Goal: Communication & Community: Answer question/provide support

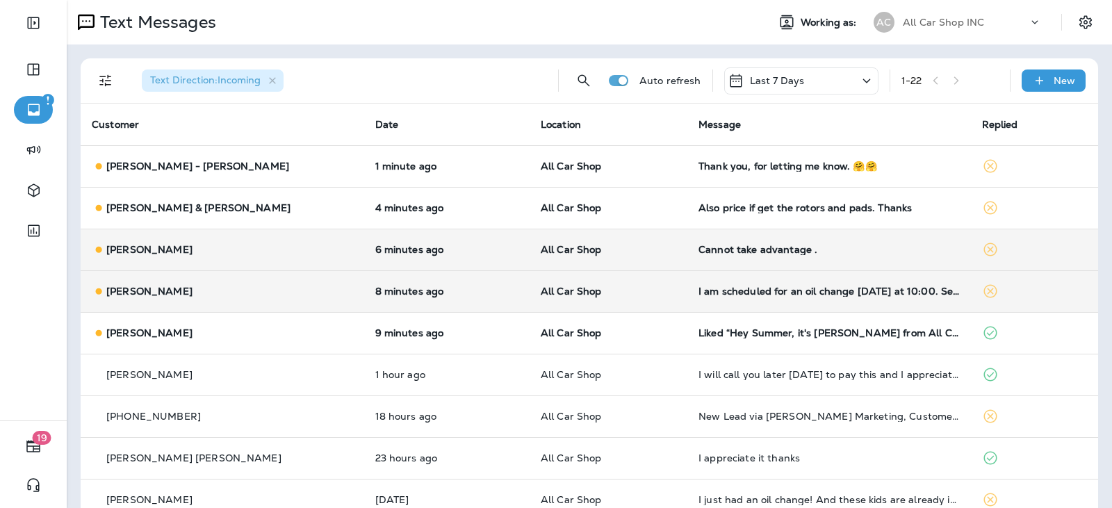
click at [653, 292] on td "All Car Shop" at bounding box center [609, 291] width 158 height 42
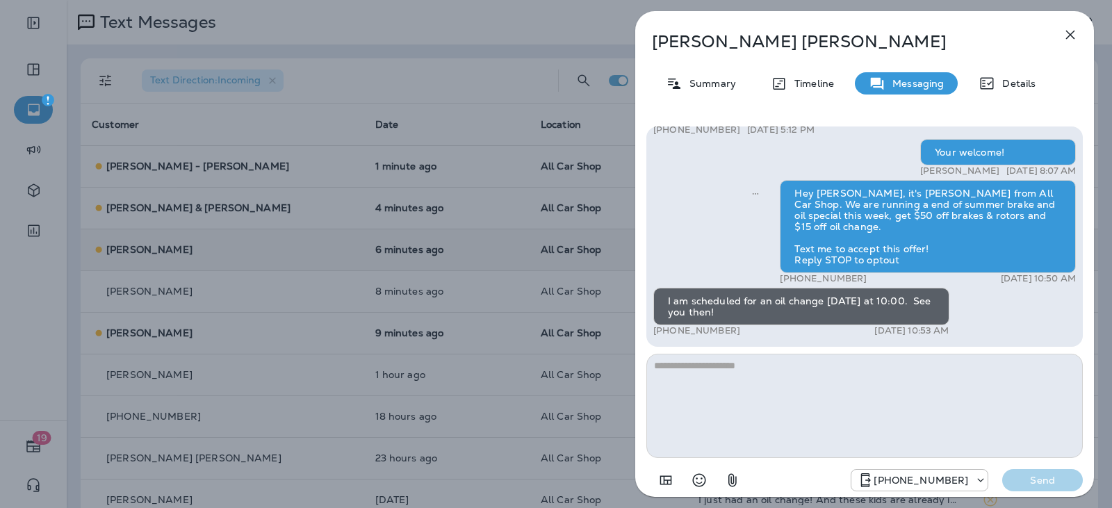
click at [693, 384] on textarea at bounding box center [865, 406] width 437 height 104
click at [697, 374] on textarea at bounding box center [865, 406] width 437 height 104
type textarea "*"
type textarea "**********"
click at [1029, 471] on button "Send" at bounding box center [1042, 480] width 81 height 22
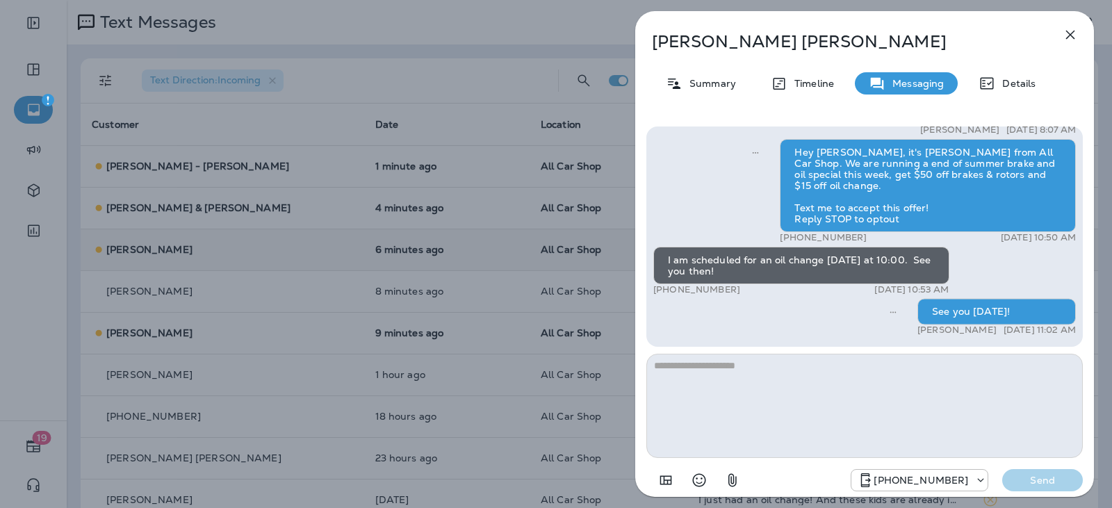
click at [1073, 31] on icon "button" at bounding box center [1070, 34] width 17 height 17
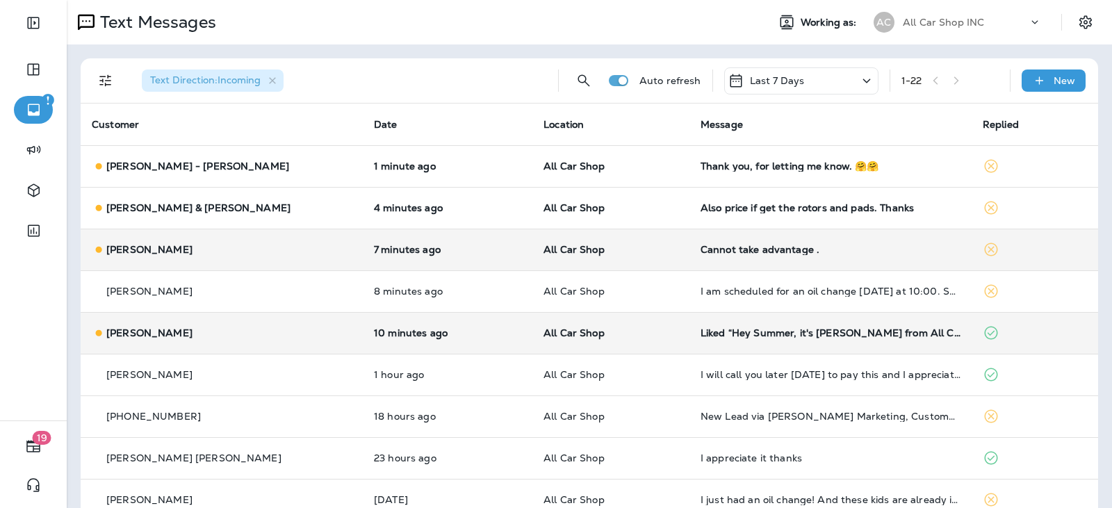
click at [225, 334] on div "[PERSON_NAME]" at bounding box center [222, 333] width 260 height 15
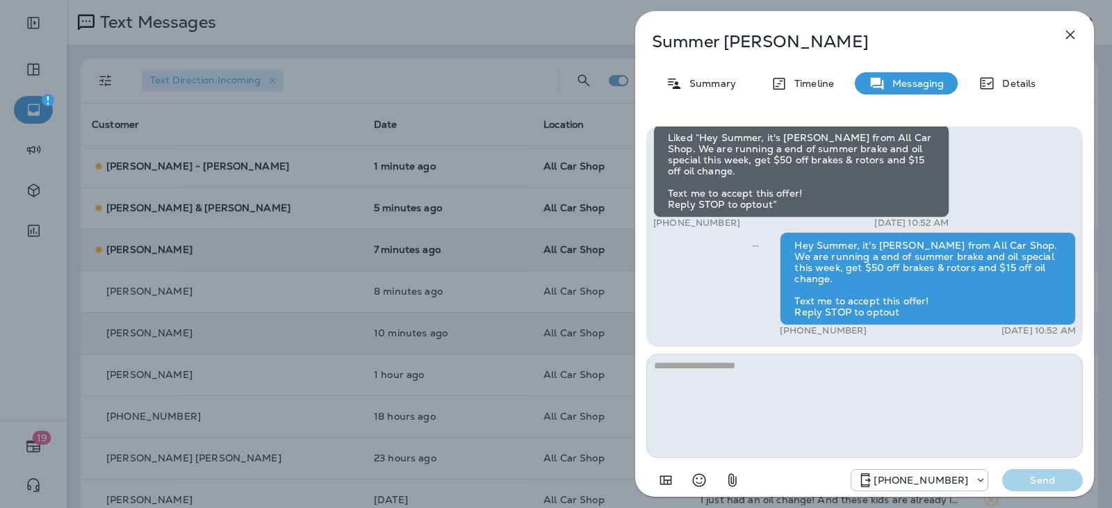
click at [1079, 36] on button "button" at bounding box center [1071, 35] width 28 height 28
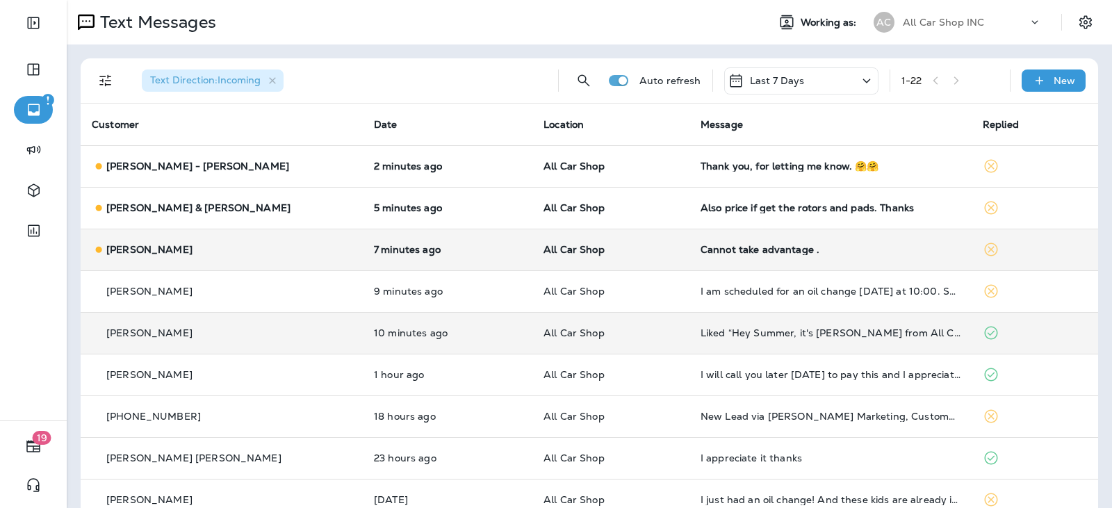
click at [242, 252] on div "[PERSON_NAME]" at bounding box center [222, 250] width 260 height 15
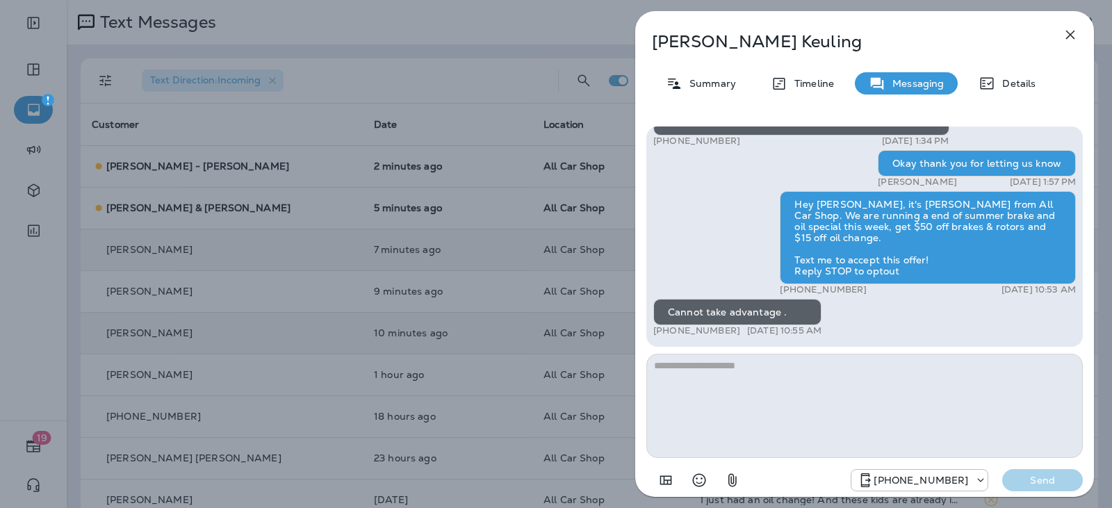
click at [744, 379] on textarea at bounding box center [865, 406] width 437 height 104
type textarea "**********"
click at [1053, 481] on p "Send" at bounding box center [1043, 480] width 58 height 13
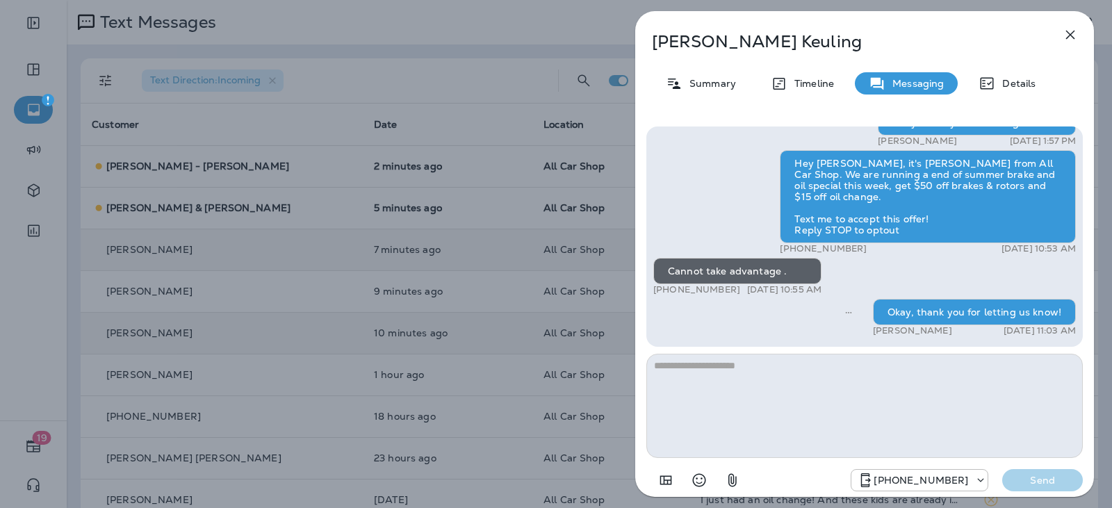
click at [1066, 35] on icon "button" at bounding box center [1070, 34] width 17 height 17
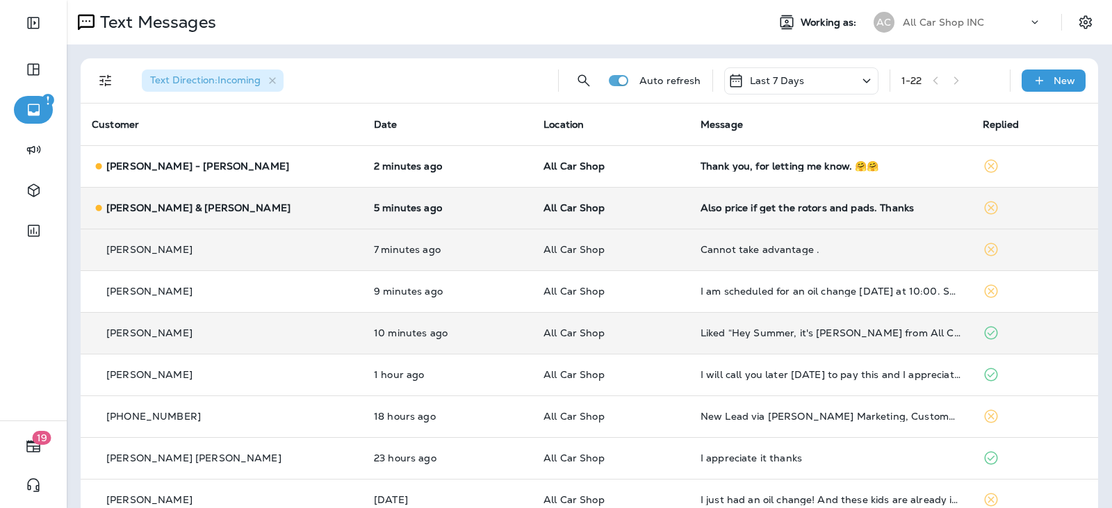
click at [241, 212] on div "[PERSON_NAME] & [PERSON_NAME]" at bounding box center [222, 208] width 260 height 15
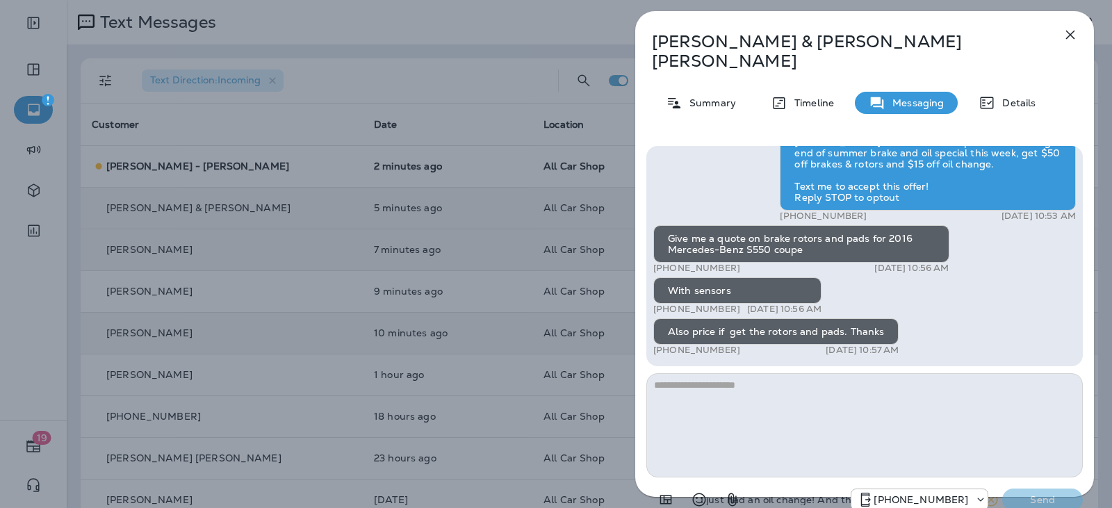
click at [1068, 34] on icon "button" at bounding box center [1070, 34] width 17 height 17
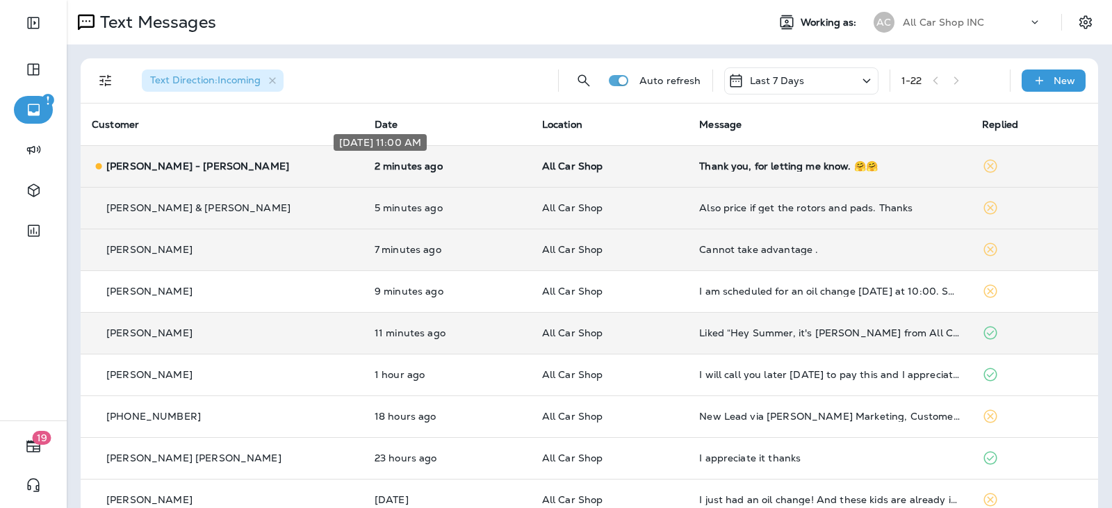
click at [478, 165] on p "2 minutes ago" at bounding box center [447, 166] width 145 height 11
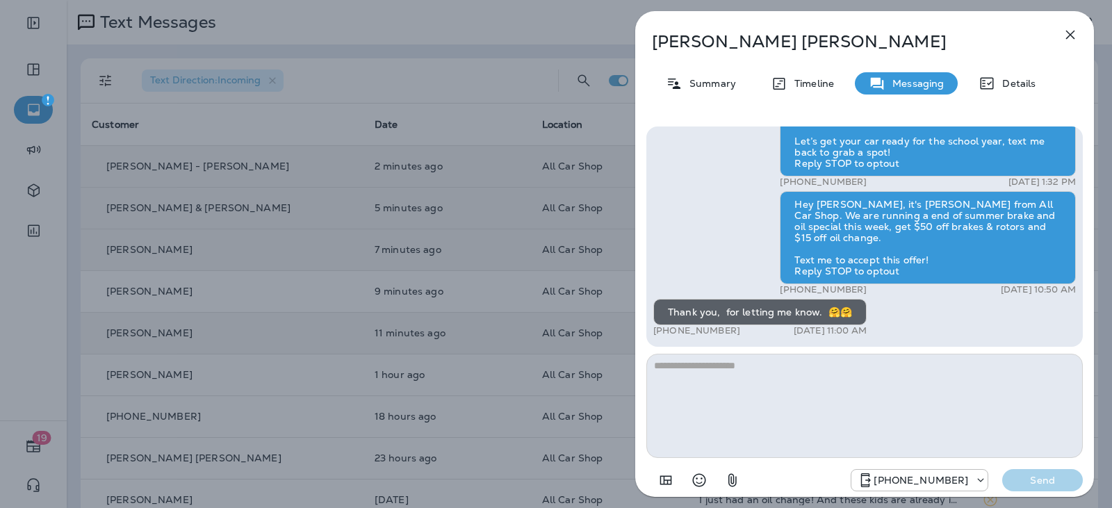
click at [731, 369] on textarea at bounding box center [865, 406] width 437 height 104
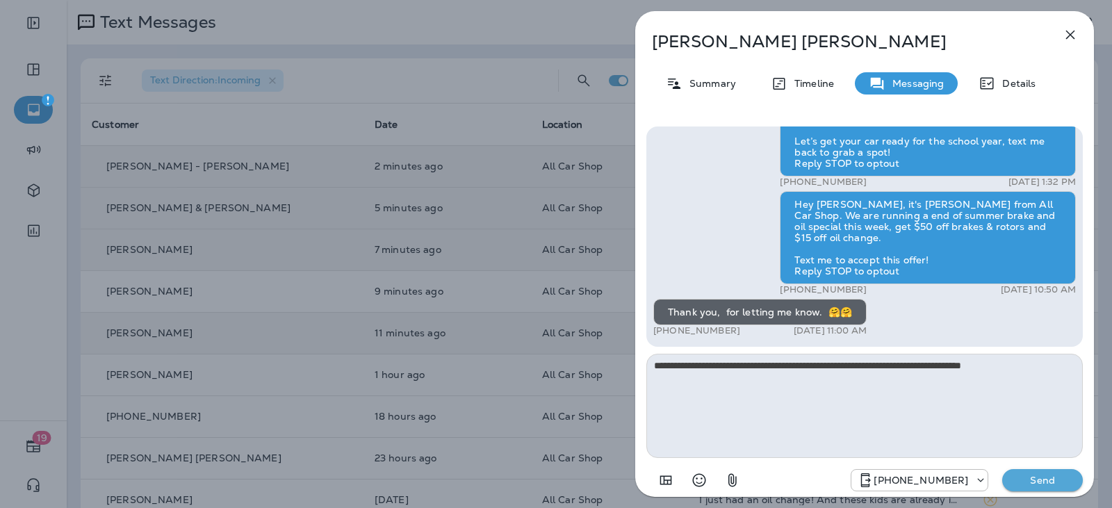
type textarea "**********"
click at [1041, 467] on div "+16892654479 Send" at bounding box center [865, 476] width 437 height 36
click at [1039, 474] on p "Send" at bounding box center [1043, 480] width 58 height 13
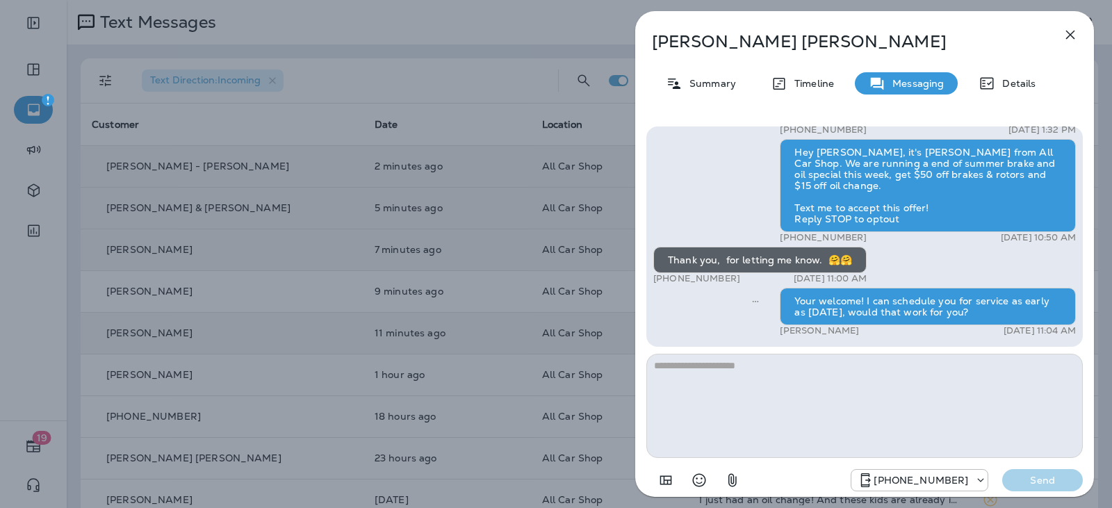
click at [1069, 39] on icon "button" at bounding box center [1070, 34] width 17 height 17
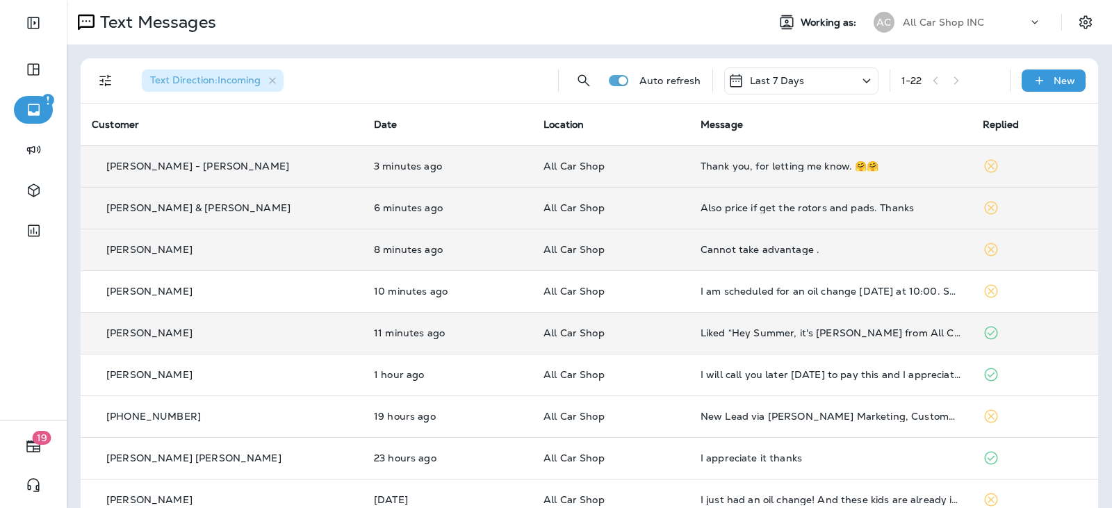
click at [630, 219] on td "All Car Shop" at bounding box center [611, 208] width 157 height 42
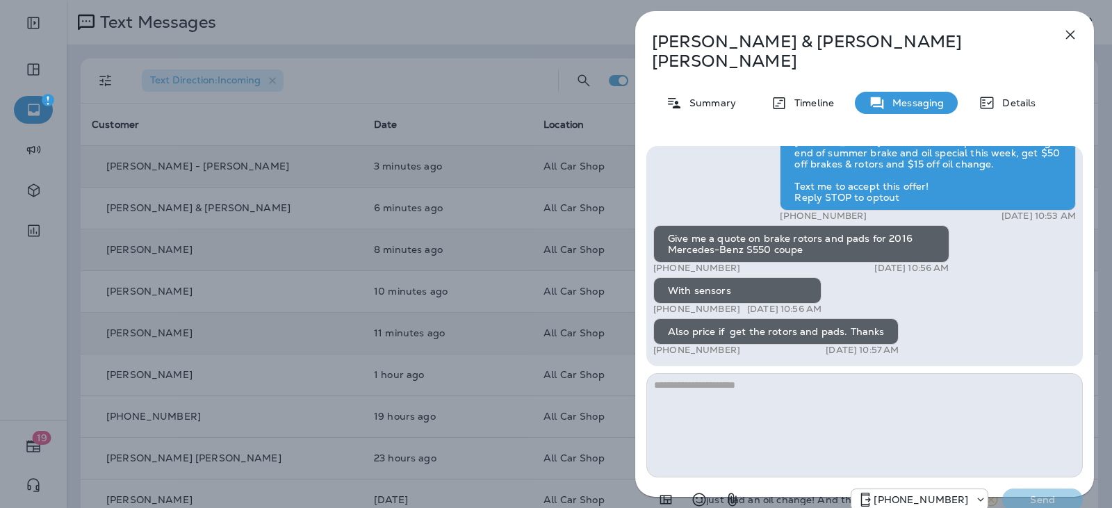
click at [713, 373] on textarea at bounding box center [865, 425] width 437 height 104
type textarea "**********"
click at [1037, 489] on button "Send" at bounding box center [1042, 500] width 81 height 22
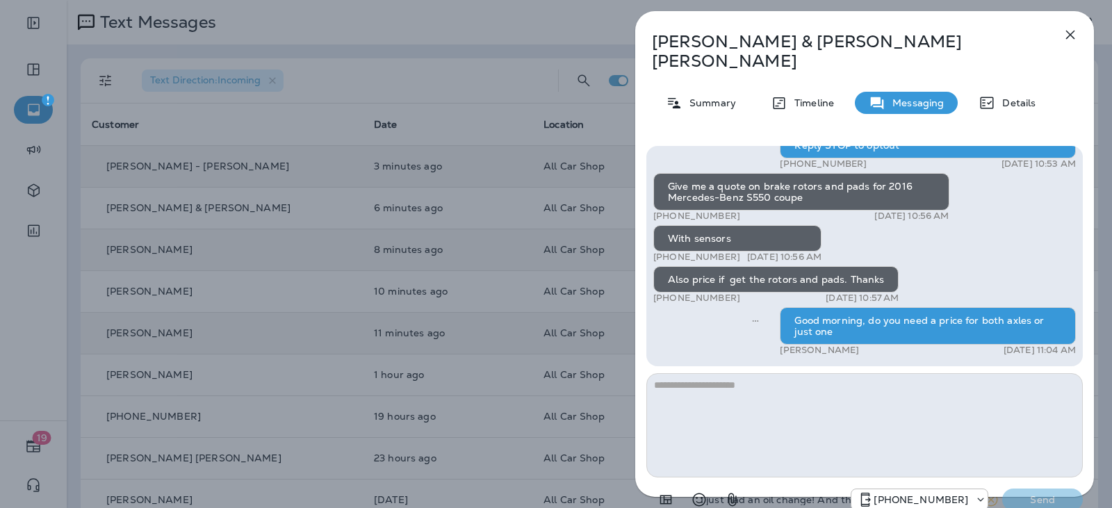
click at [1080, 35] on button "button" at bounding box center [1071, 35] width 28 height 28
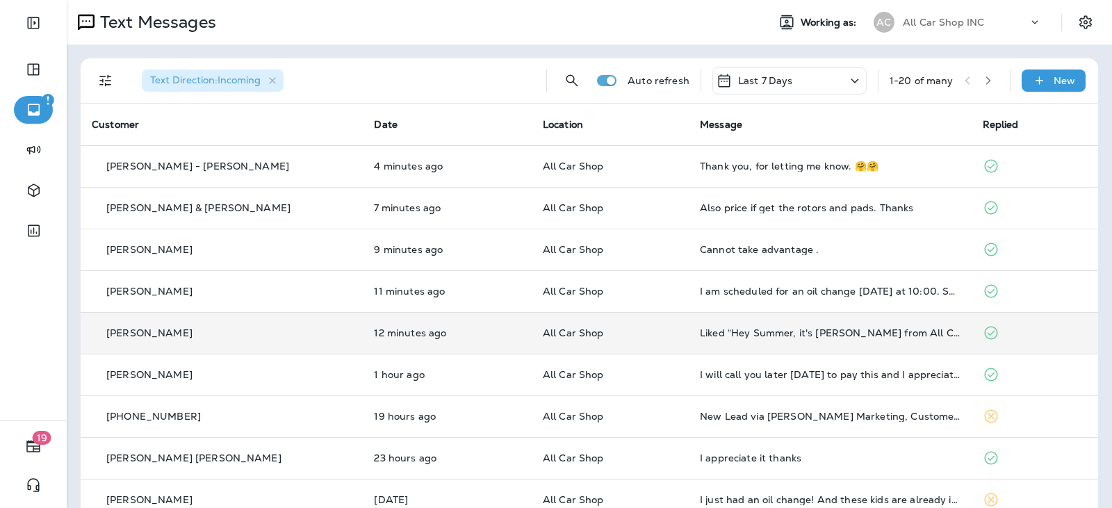
click at [612, 348] on td "All Car Shop" at bounding box center [610, 333] width 157 height 42
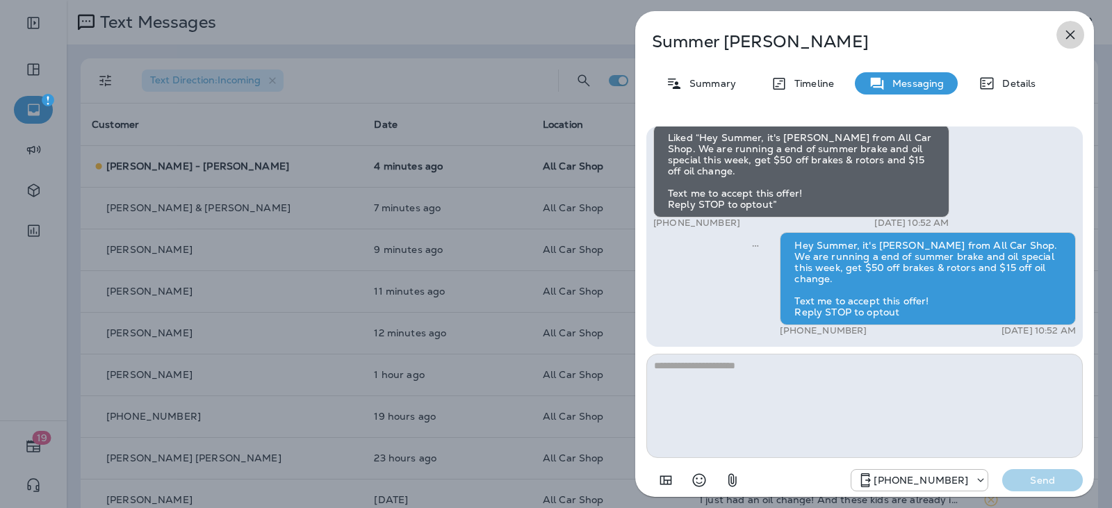
click at [1059, 36] on button "button" at bounding box center [1071, 35] width 28 height 28
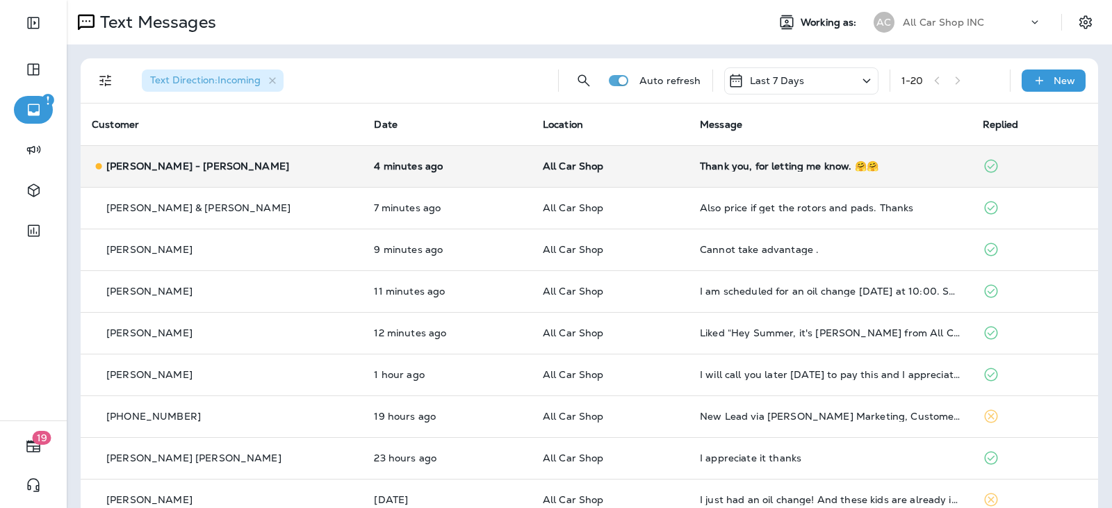
click at [618, 169] on p "All Car Shop" at bounding box center [610, 166] width 135 height 11
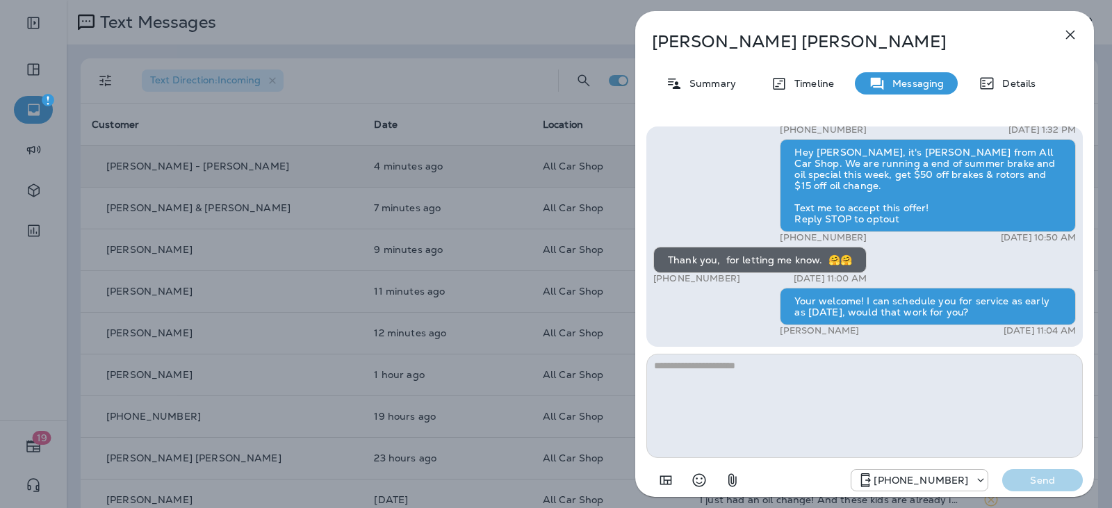
click at [1079, 29] on button "button" at bounding box center [1071, 35] width 28 height 28
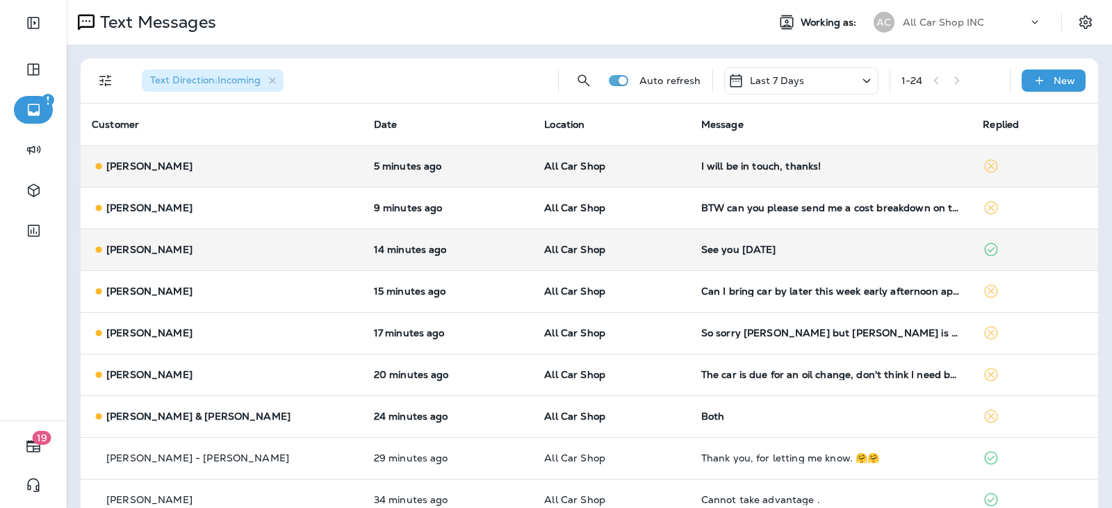
click at [635, 247] on p "All Car Shop" at bounding box center [611, 249] width 134 height 11
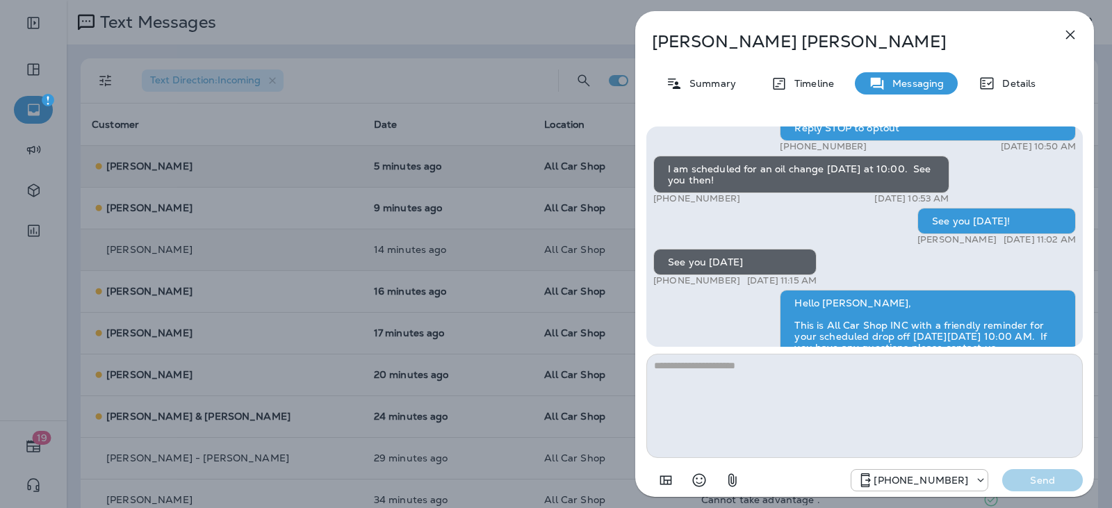
scroll to position [-70, 0]
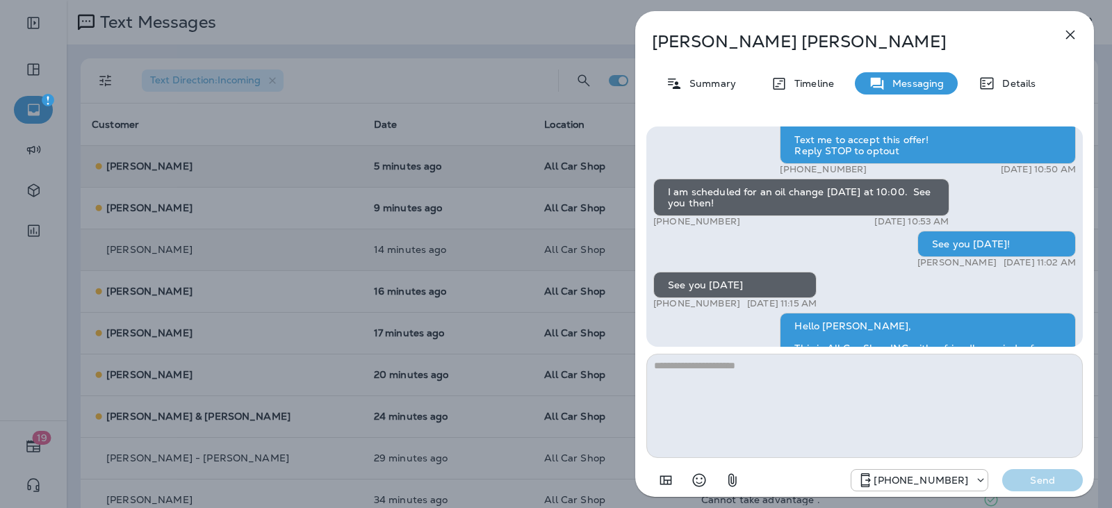
click at [1072, 29] on icon "button" at bounding box center [1070, 34] width 17 height 17
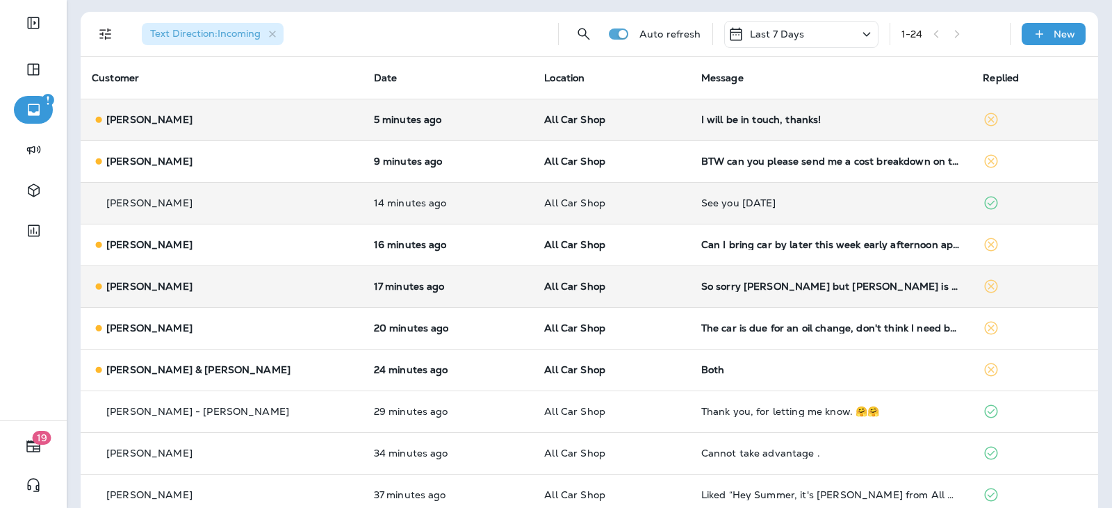
scroll to position [70, 0]
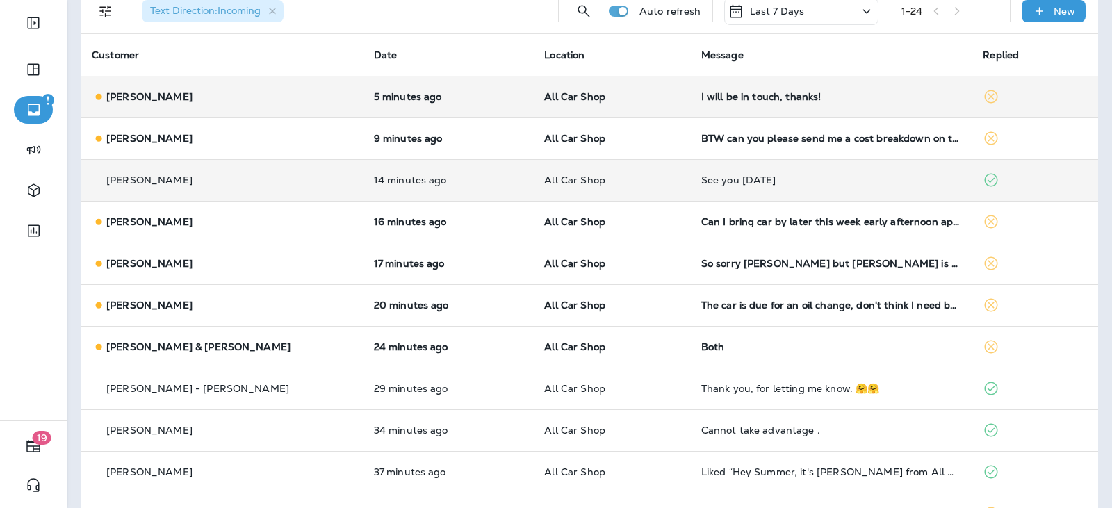
click at [641, 193] on td "All Car Shop" at bounding box center [611, 180] width 156 height 42
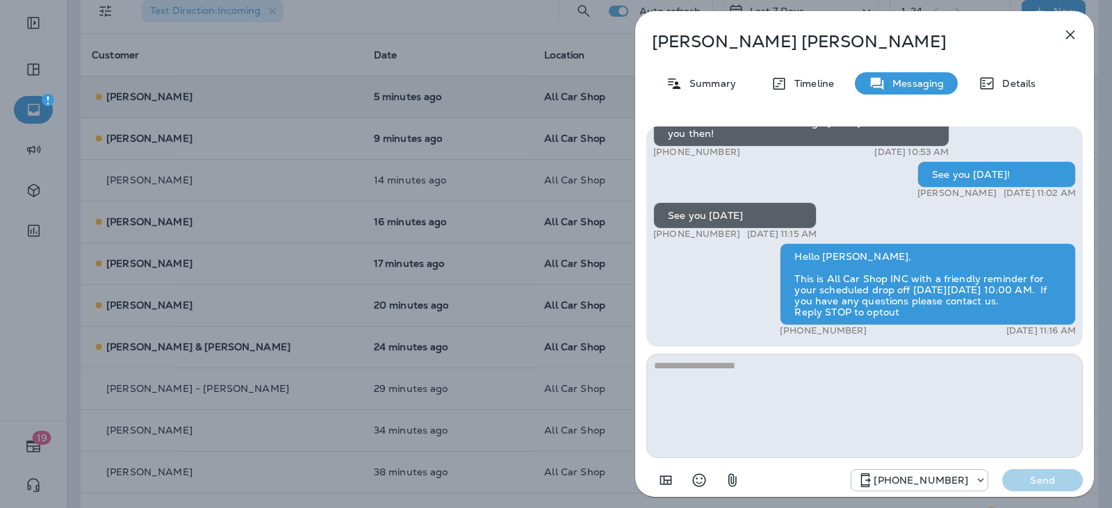
click at [1069, 33] on icon "button" at bounding box center [1070, 35] width 9 height 9
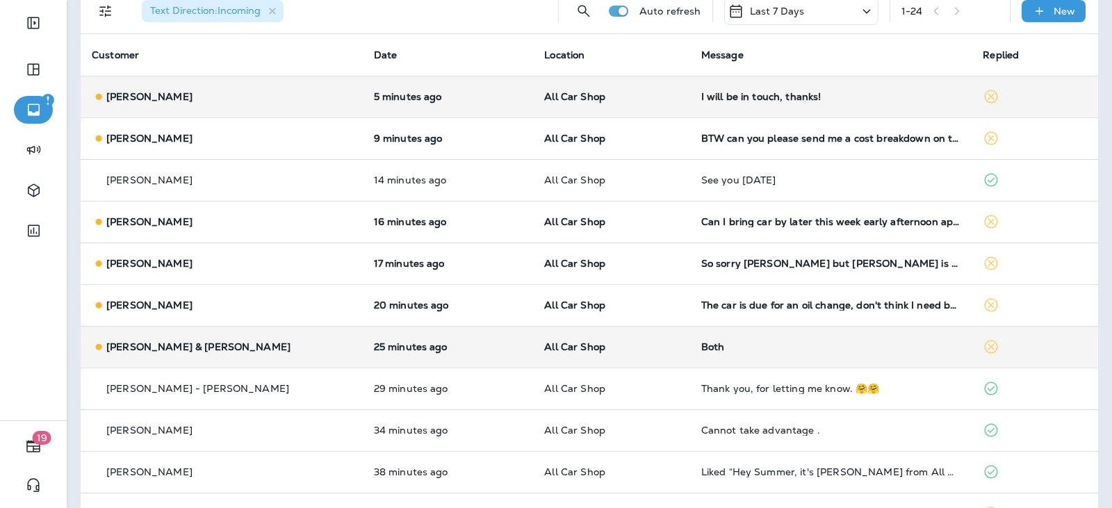
click at [644, 352] on p "All Car Shop" at bounding box center [611, 346] width 134 height 11
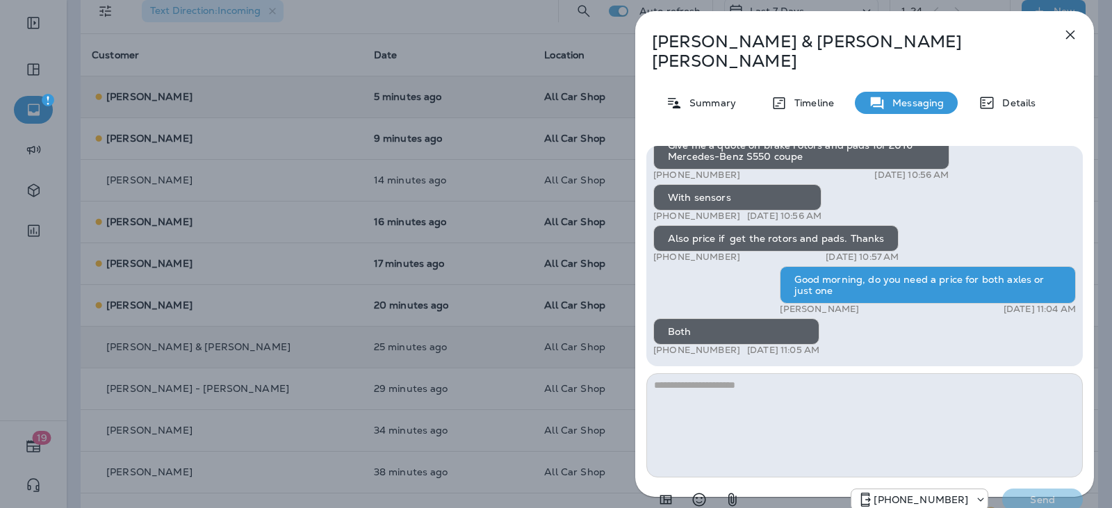
click at [701, 373] on textarea at bounding box center [865, 425] width 437 height 104
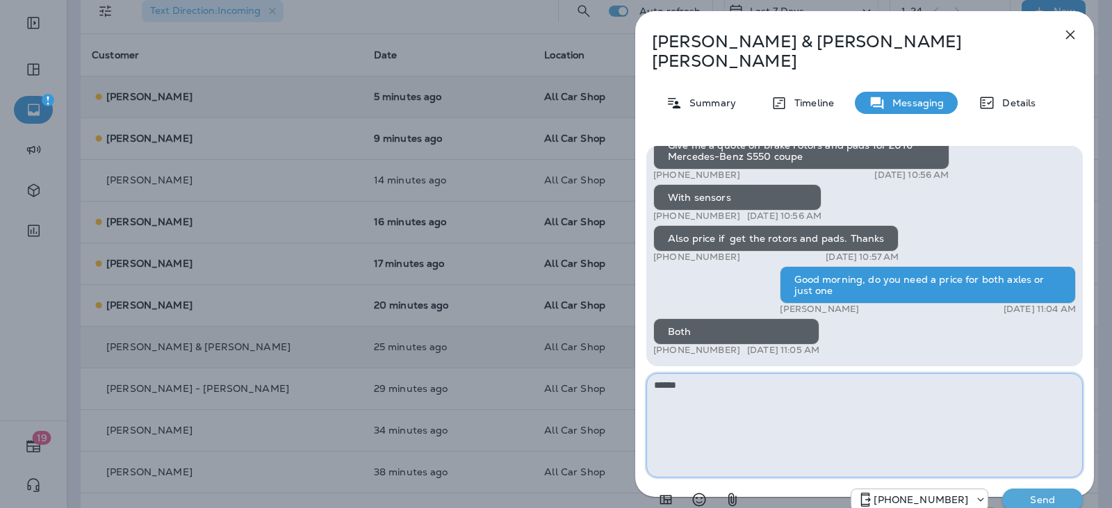
click at [738, 373] on textarea "*****" at bounding box center [865, 425] width 437 height 104
type textarea "**********"
click at [1014, 489] on button "Send" at bounding box center [1042, 500] width 81 height 22
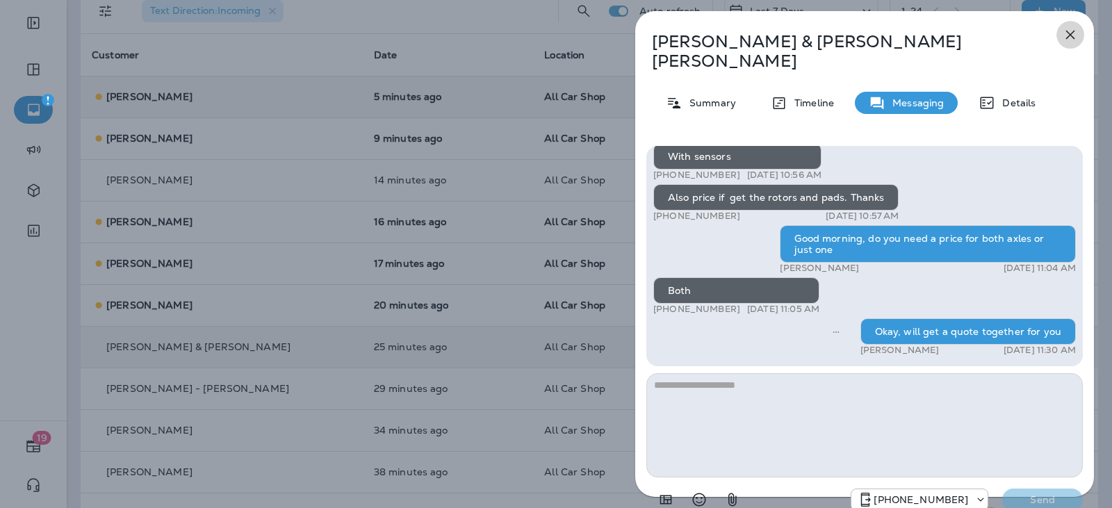
click at [1071, 31] on icon "button" at bounding box center [1070, 34] width 17 height 17
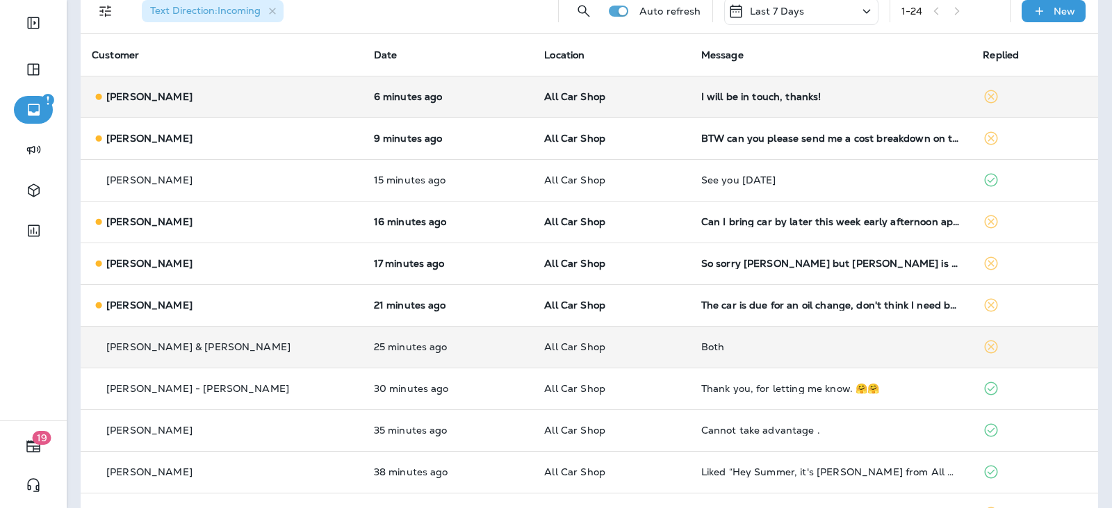
click at [742, 346] on div "Both" at bounding box center [831, 346] width 260 height 11
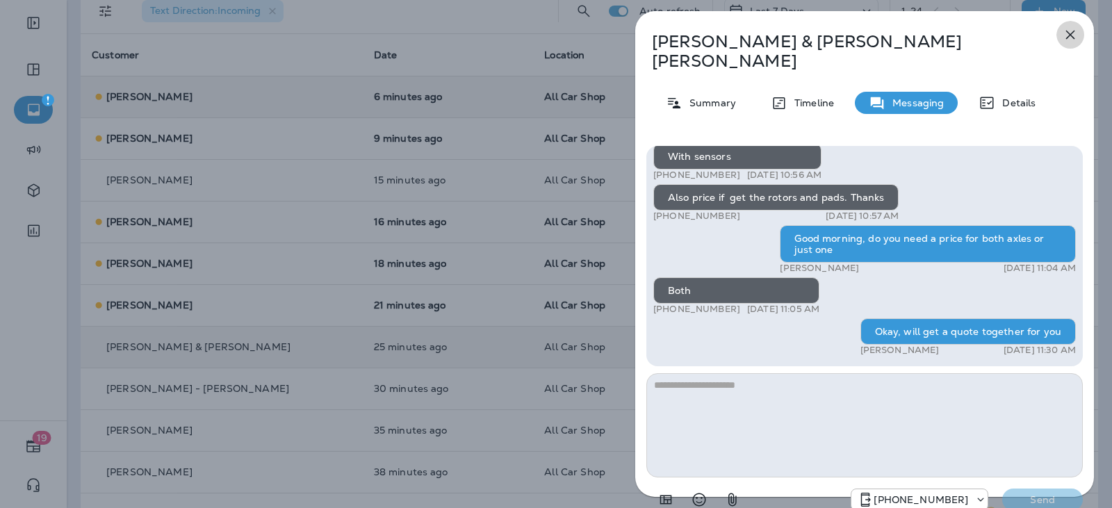
click at [1071, 39] on icon "button" at bounding box center [1070, 34] width 17 height 17
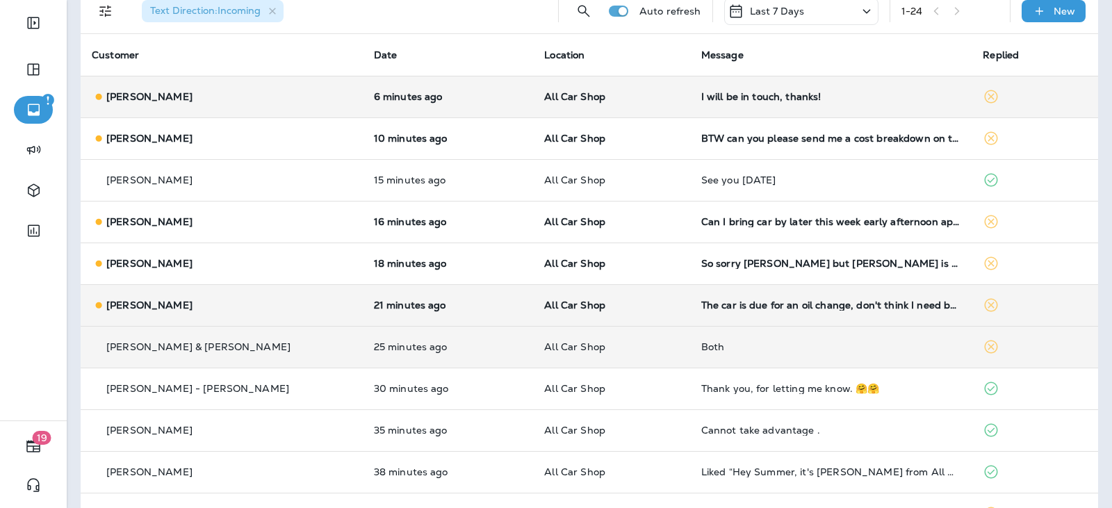
click at [249, 304] on div "Agnes Bologna" at bounding box center [222, 305] width 260 height 15
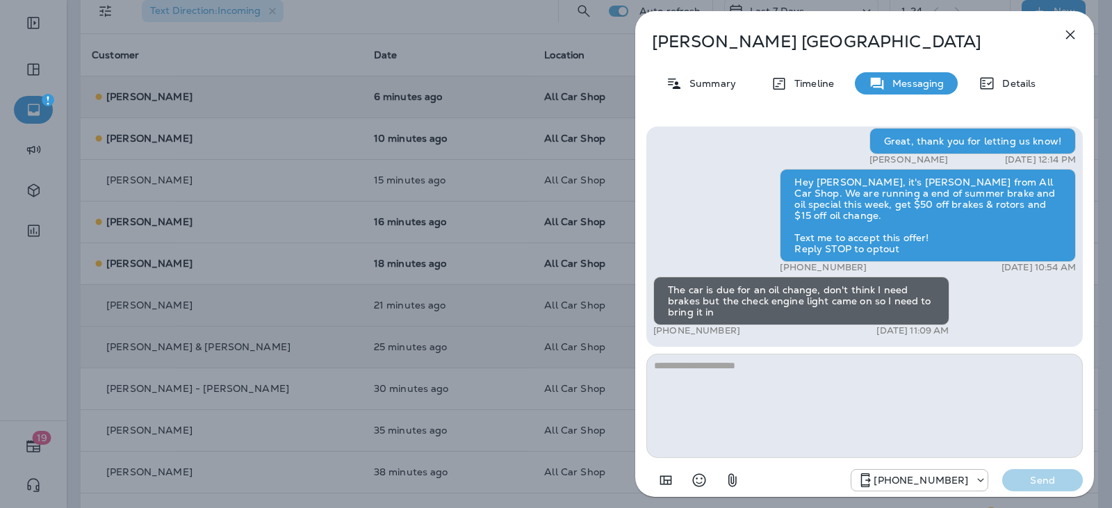
click at [682, 374] on textarea at bounding box center [865, 406] width 437 height 104
click at [674, 367] on textarea "**********" at bounding box center [865, 406] width 437 height 104
click at [876, 371] on textarea "**********" at bounding box center [865, 406] width 437 height 104
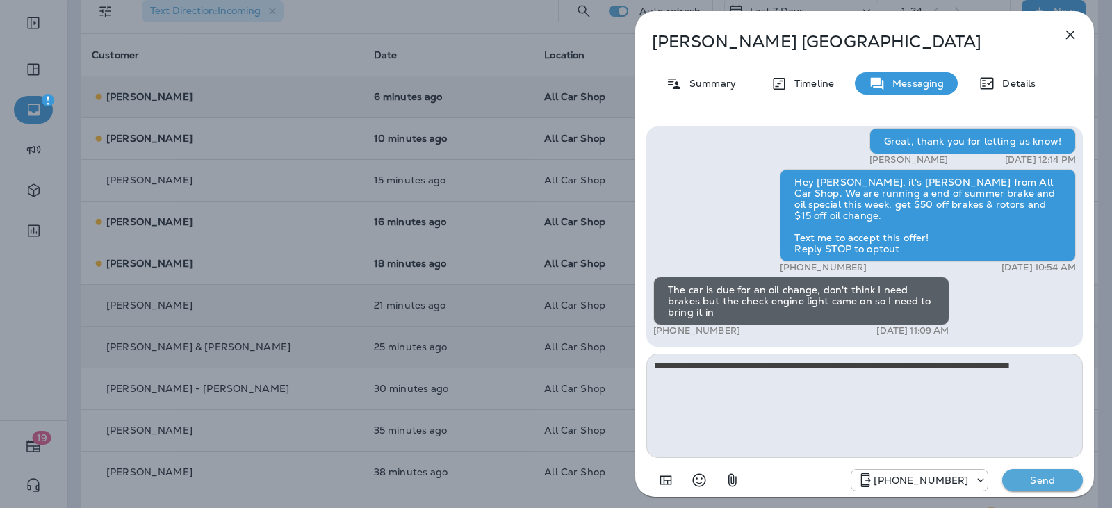
type textarea "**********"
click at [1046, 489] on button "Send" at bounding box center [1042, 480] width 81 height 22
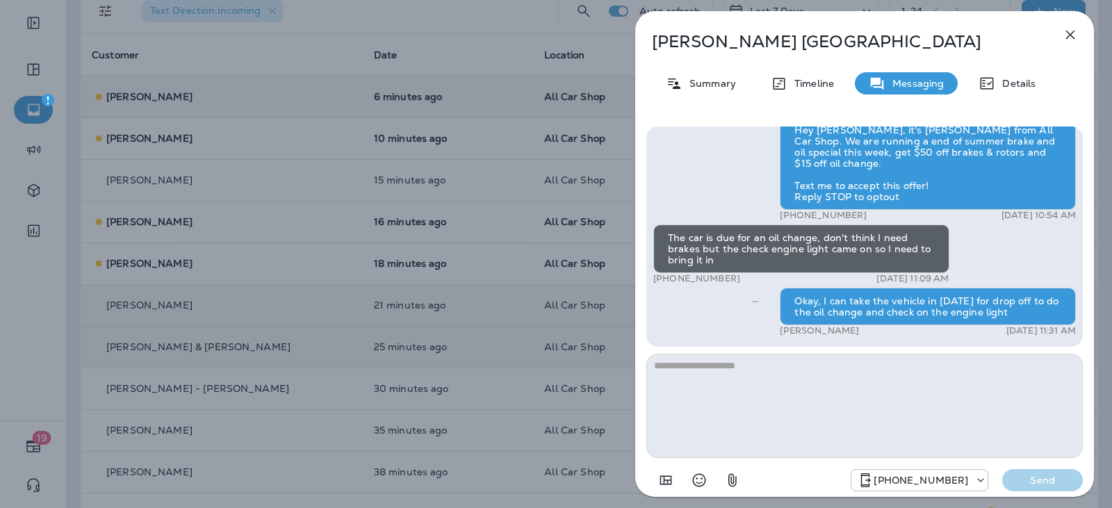
click at [1069, 47] on button "button" at bounding box center [1071, 35] width 28 height 28
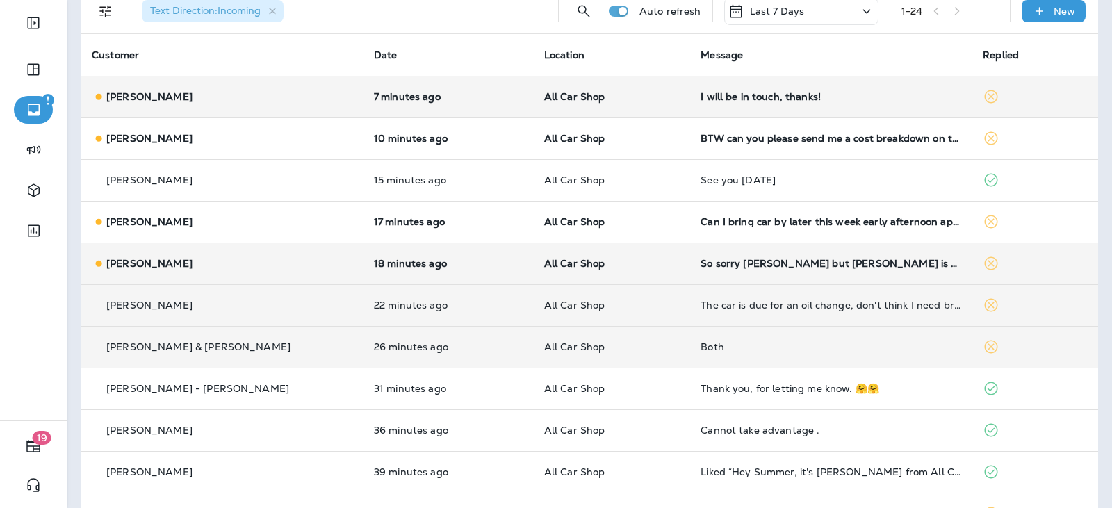
click at [284, 258] on div "Mary Joe Foston" at bounding box center [222, 264] width 260 height 15
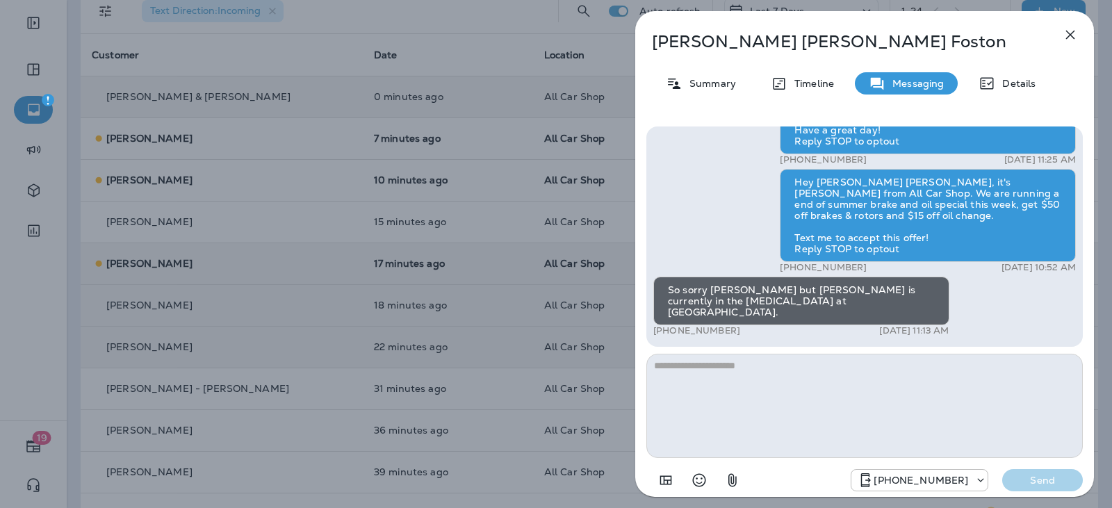
click at [696, 366] on textarea at bounding box center [865, 406] width 437 height 104
type textarea "*"
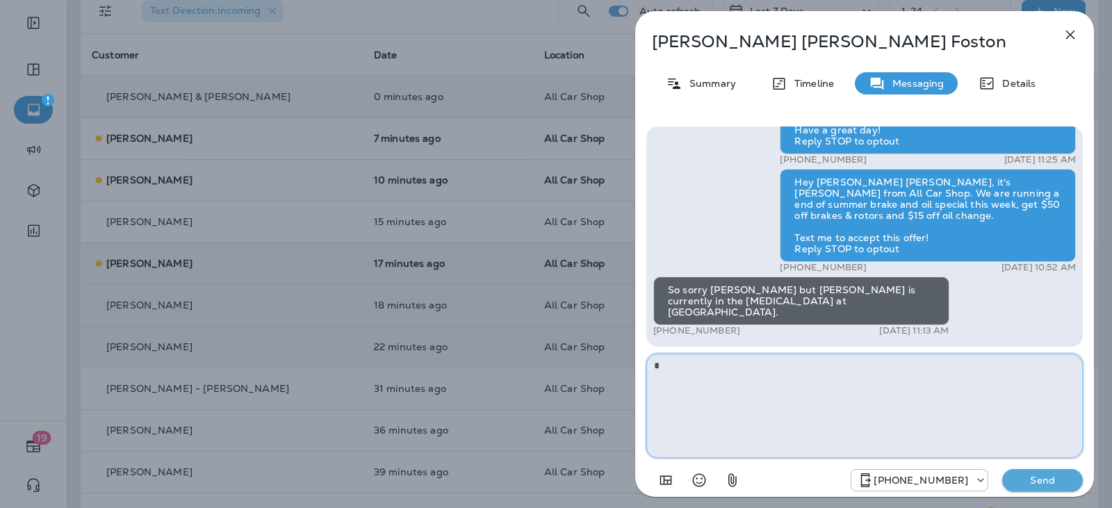
click at [754, 401] on textarea "*" at bounding box center [865, 406] width 437 height 104
type textarea "*"
click at [681, 368] on textarea "**********" at bounding box center [865, 406] width 437 height 104
type textarea "**********"
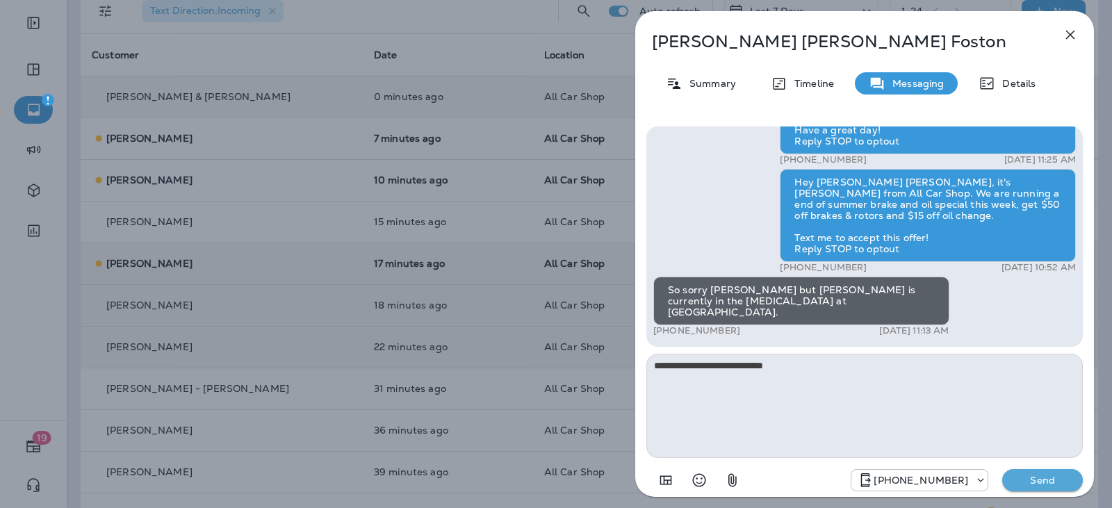
drag, startPoint x: 1057, startPoint y: 470, endPoint x: 1045, endPoint y: 466, distance: 12.5
click at [1056, 471] on button "Send" at bounding box center [1042, 480] width 81 height 22
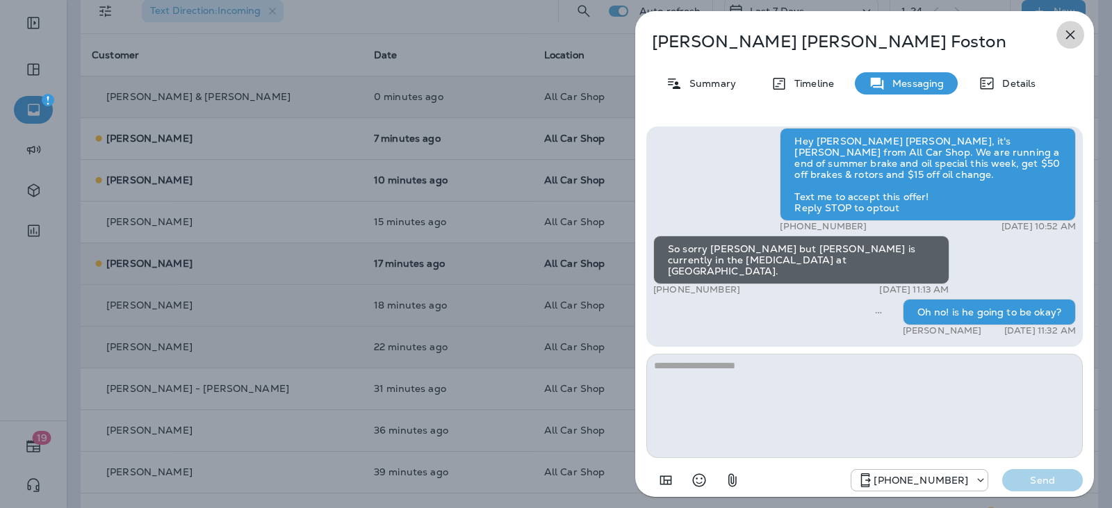
click at [1075, 29] on icon "button" at bounding box center [1070, 34] width 17 height 17
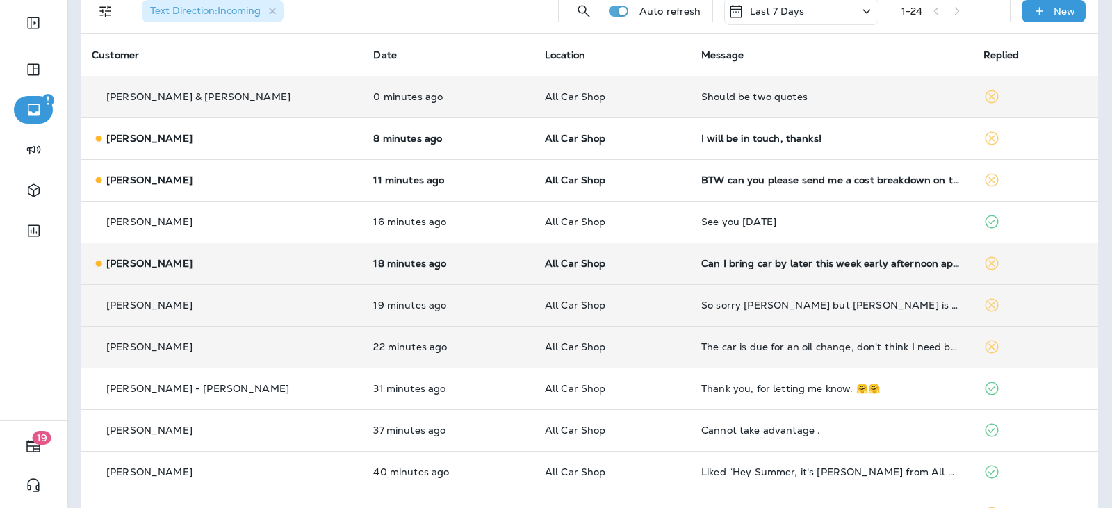
click at [291, 273] on td "[PERSON_NAME]" at bounding box center [222, 264] width 282 height 42
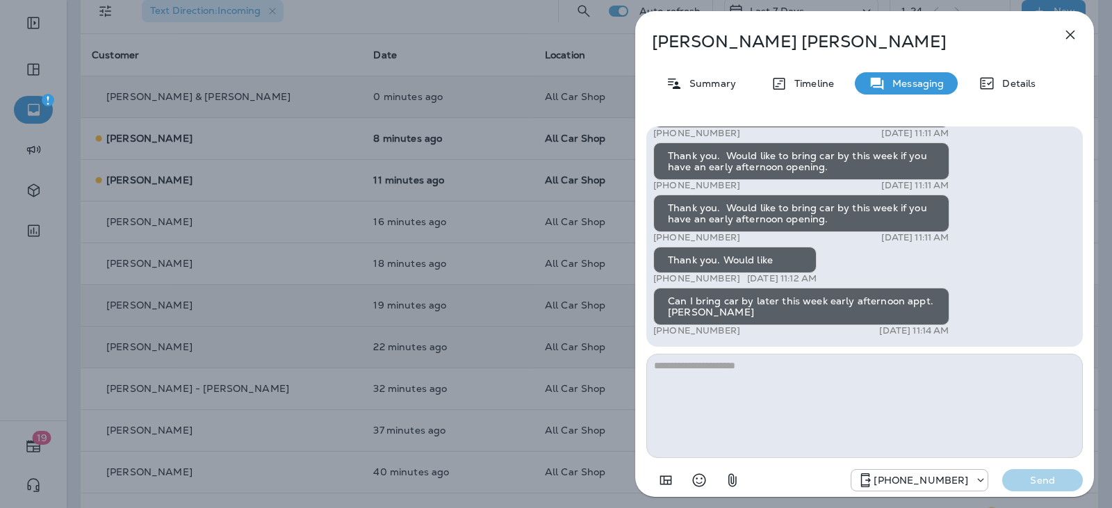
click at [704, 366] on textarea at bounding box center [865, 406] width 437 height 104
type textarea "*"
type textarea "**********"
click at [1066, 472] on button "Send" at bounding box center [1042, 480] width 81 height 22
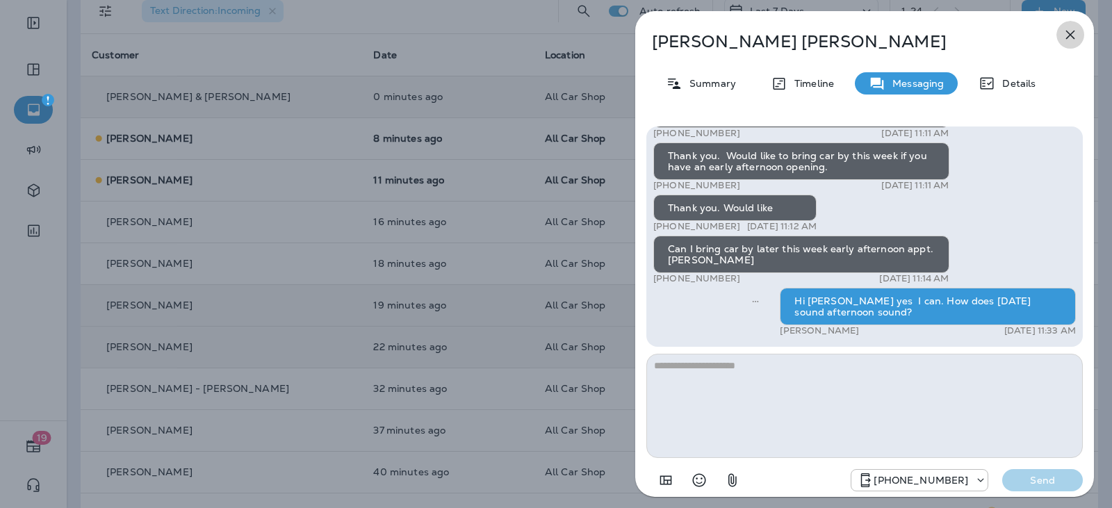
click at [1076, 33] on icon "button" at bounding box center [1070, 34] width 17 height 17
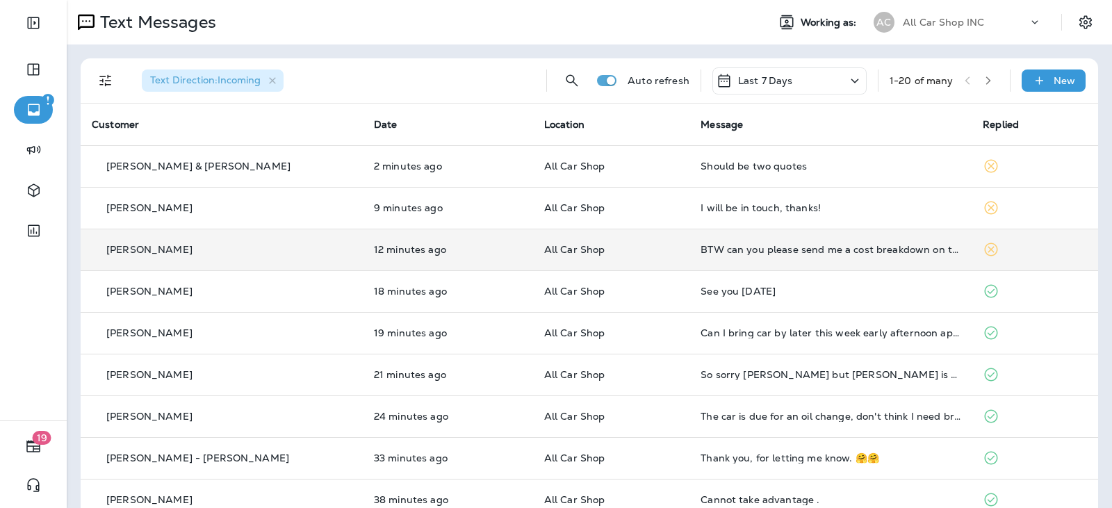
click at [618, 255] on td "All Car Shop" at bounding box center [611, 250] width 157 height 42
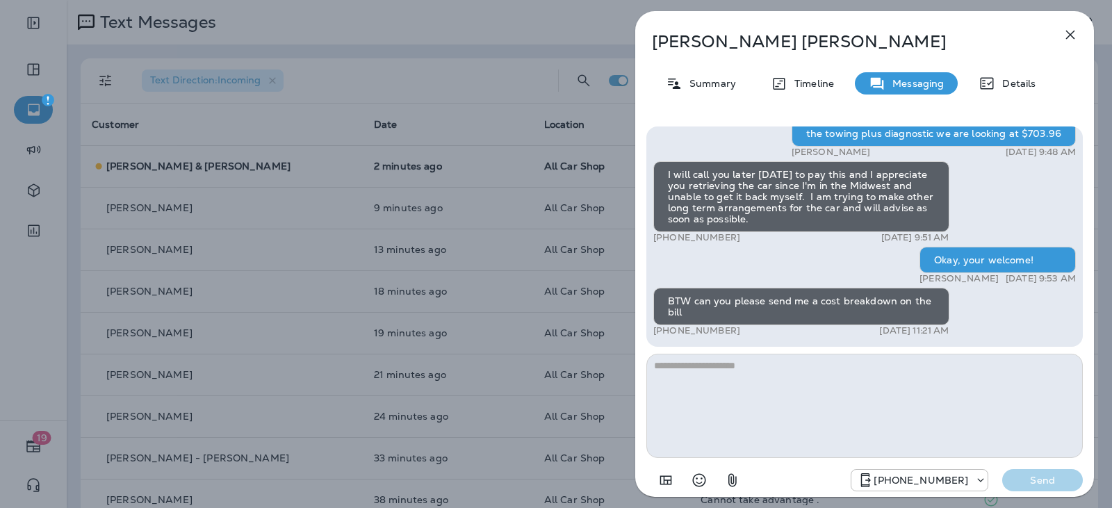
click at [767, 368] on textarea at bounding box center [865, 406] width 437 height 104
type textarea "**********"
click at [1063, 481] on p "Send" at bounding box center [1043, 480] width 58 height 13
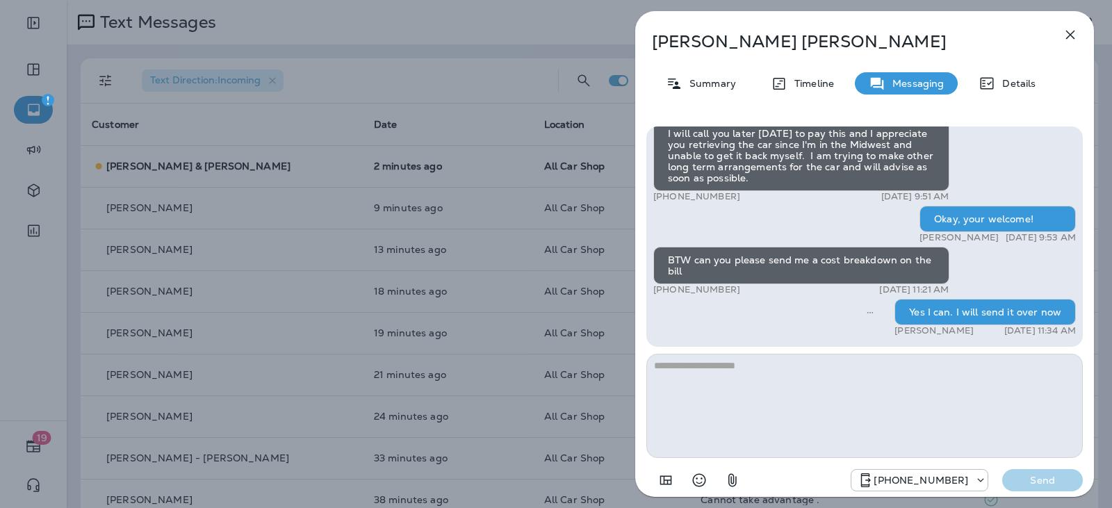
click at [1066, 37] on icon "button" at bounding box center [1070, 34] width 17 height 17
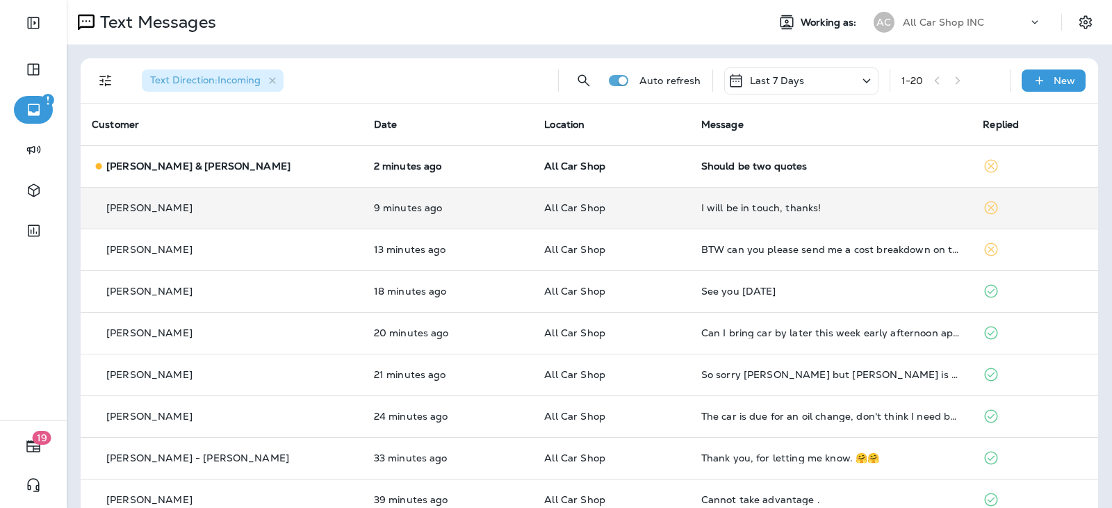
click at [270, 213] on div "[PERSON_NAME]" at bounding box center [222, 208] width 260 height 15
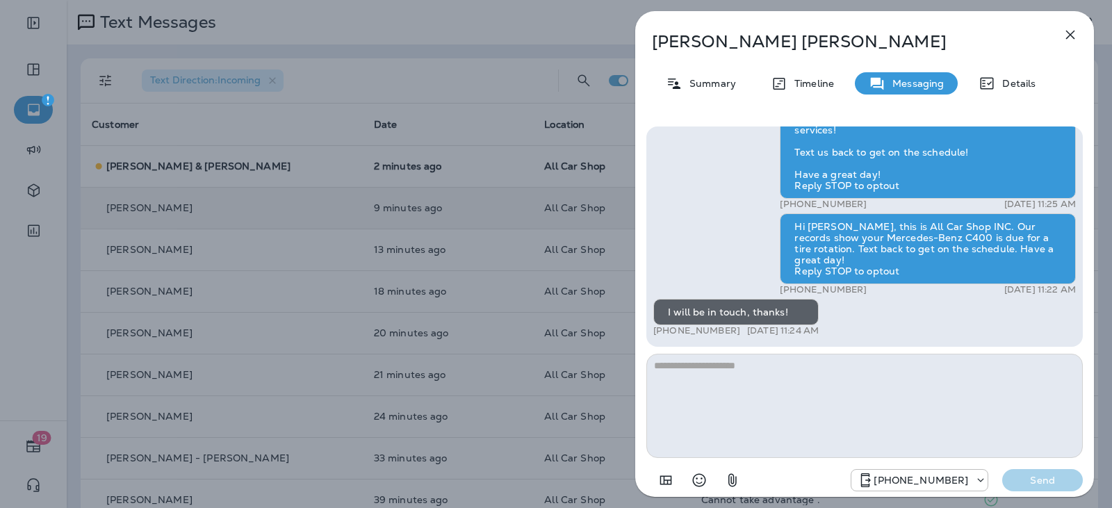
click at [701, 398] on textarea at bounding box center [865, 406] width 437 height 104
click at [699, 378] on textarea at bounding box center [865, 406] width 437 height 104
type textarea "**********"
click at [1051, 472] on button "Send" at bounding box center [1042, 480] width 81 height 22
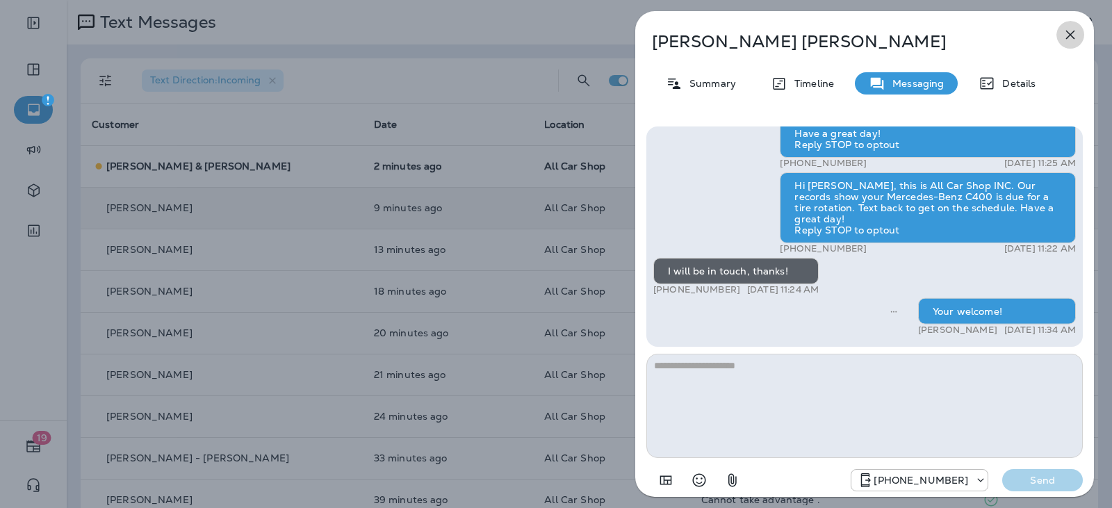
click at [1071, 26] on button "button" at bounding box center [1071, 35] width 28 height 28
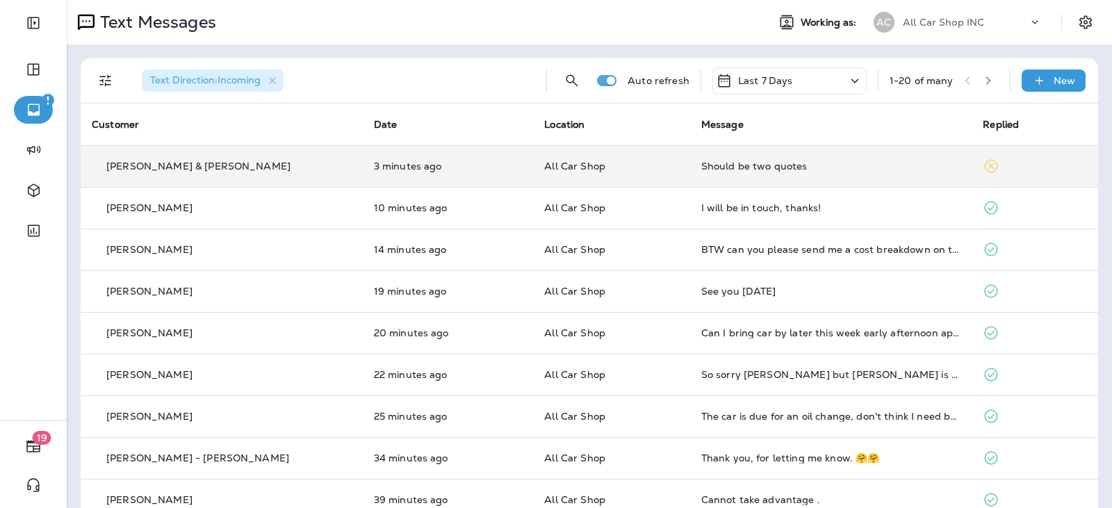
click at [626, 167] on p "All Car Shop" at bounding box center [611, 166] width 134 height 11
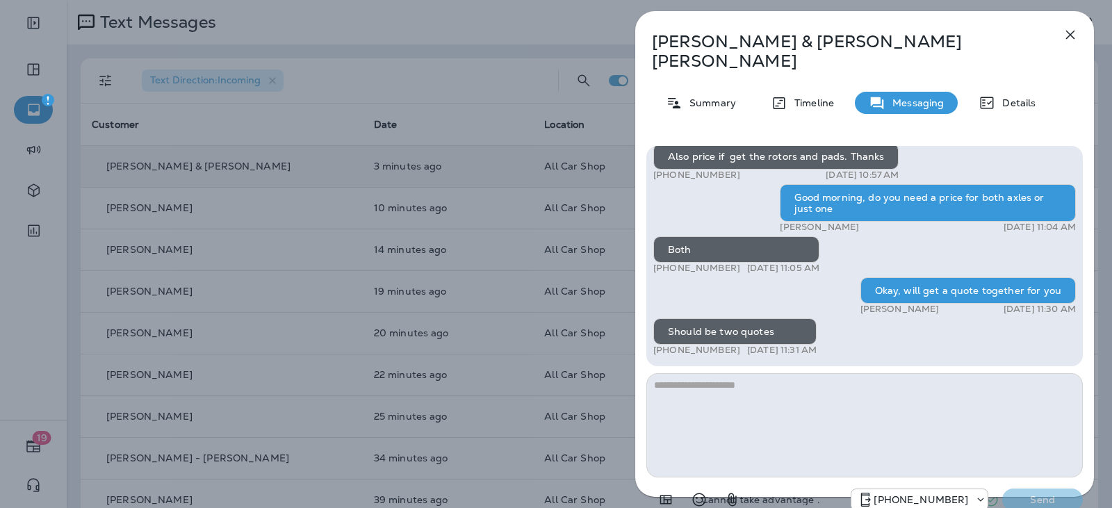
click at [1066, 30] on icon "button" at bounding box center [1070, 34] width 17 height 17
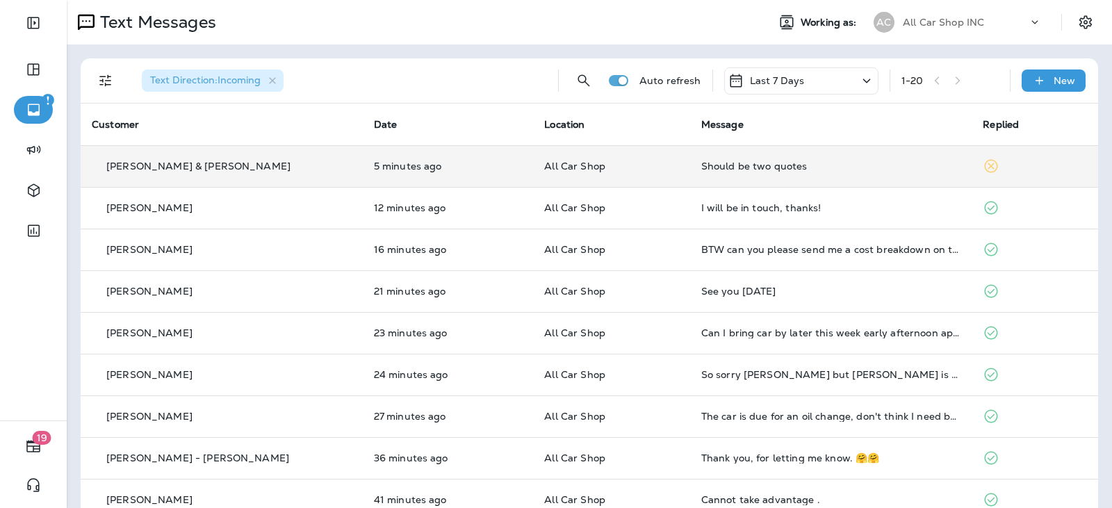
click at [642, 173] on td "All Car Shop" at bounding box center [611, 166] width 156 height 42
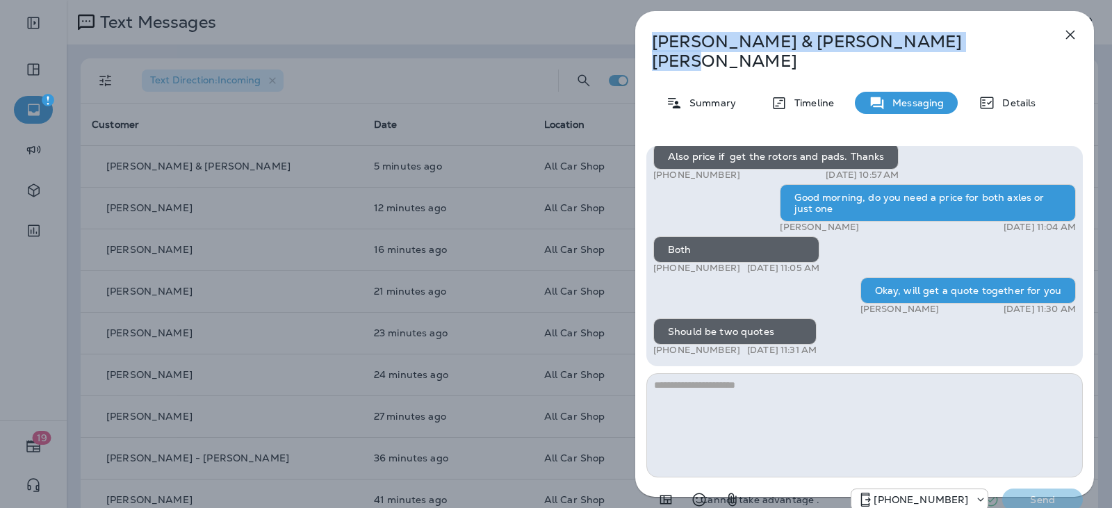
drag, startPoint x: 821, startPoint y: 47, endPoint x: 676, endPoint y: 31, distance: 145.5
click at [652, 36] on p "Bob & Martha Ewing" at bounding box center [842, 51] width 380 height 39
copy p "Bob & Martha Ewing"
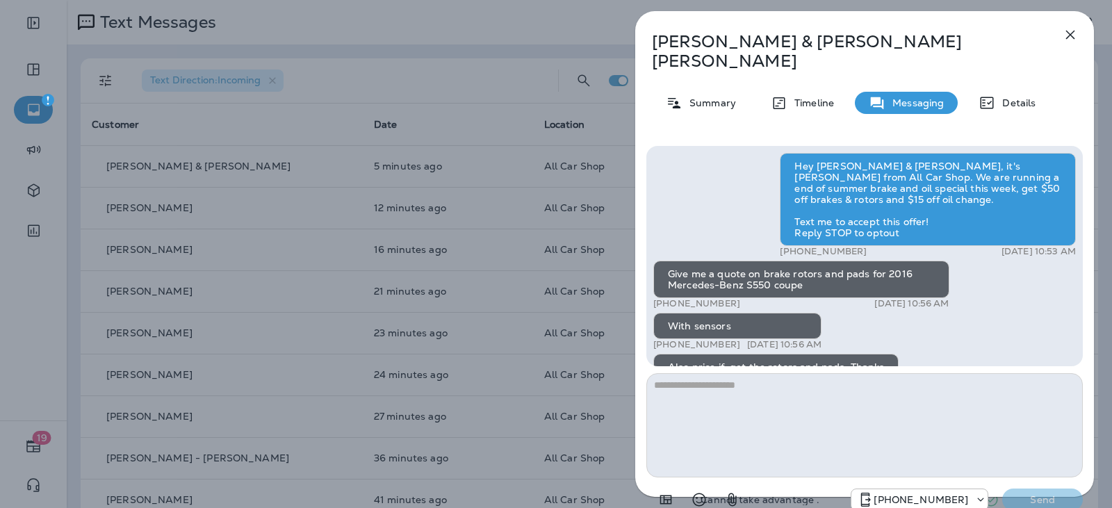
click at [727, 178] on div "Hey Bob & Martha, it's Jose from All Car Shop. We are running a end of summer b…" at bounding box center [864, 361] width 423 height 417
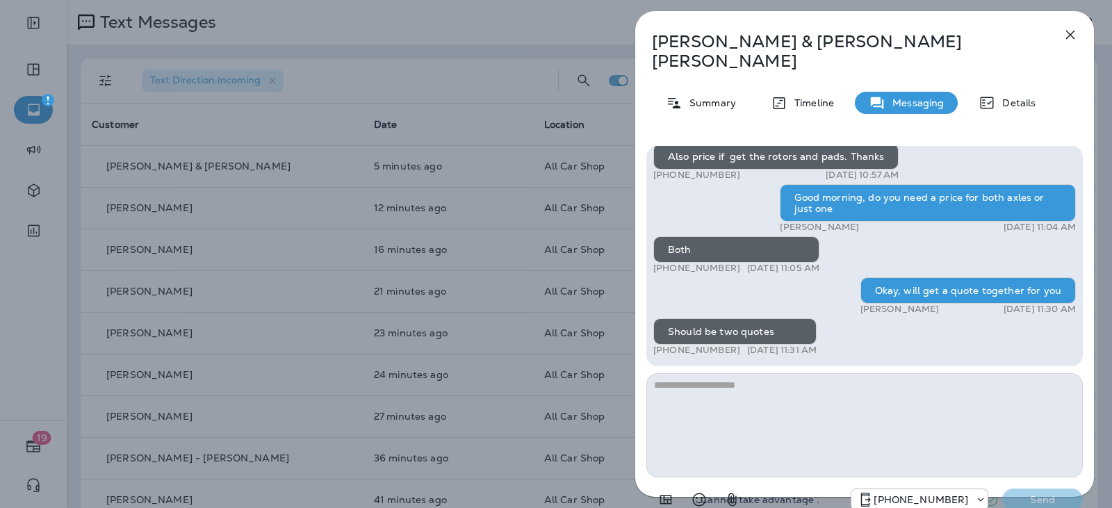
click at [1082, 37] on button "button" at bounding box center [1071, 35] width 28 height 28
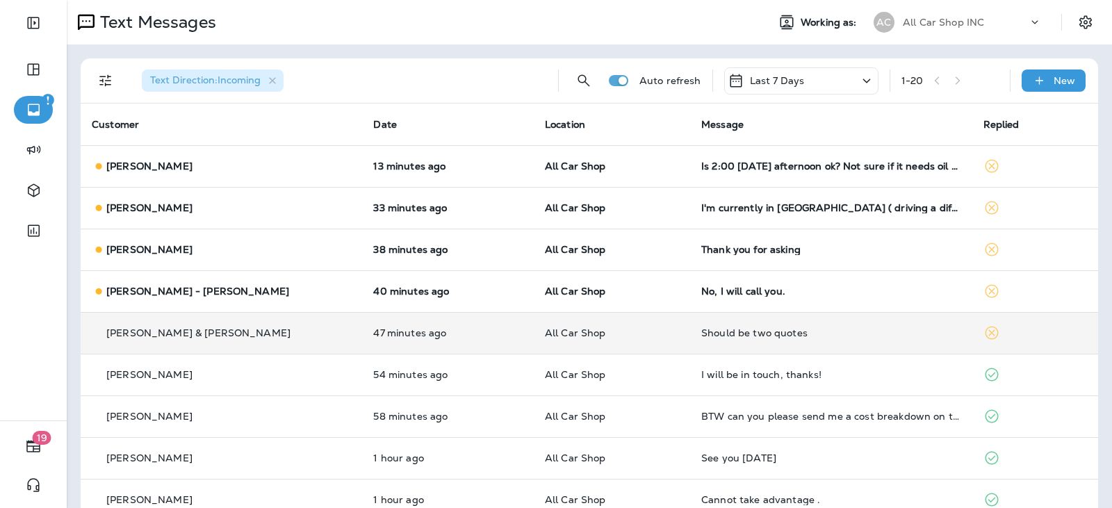
click at [649, 336] on p "All Car Shop" at bounding box center [612, 332] width 134 height 11
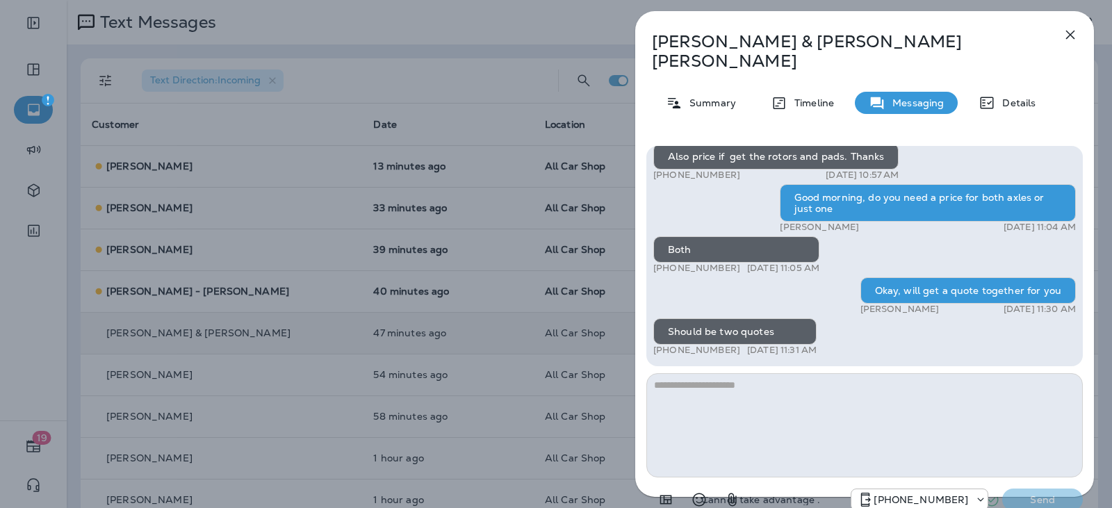
click at [1066, 30] on icon "button" at bounding box center [1070, 34] width 17 height 17
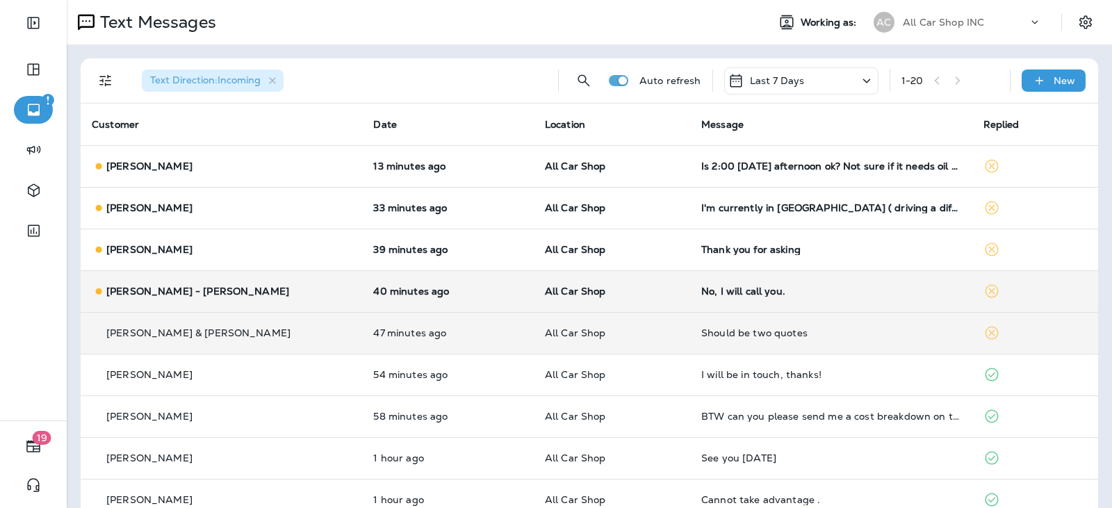
click at [600, 287] on p "All Car Shop" at bounding box center [612, 291] width 134 height 11
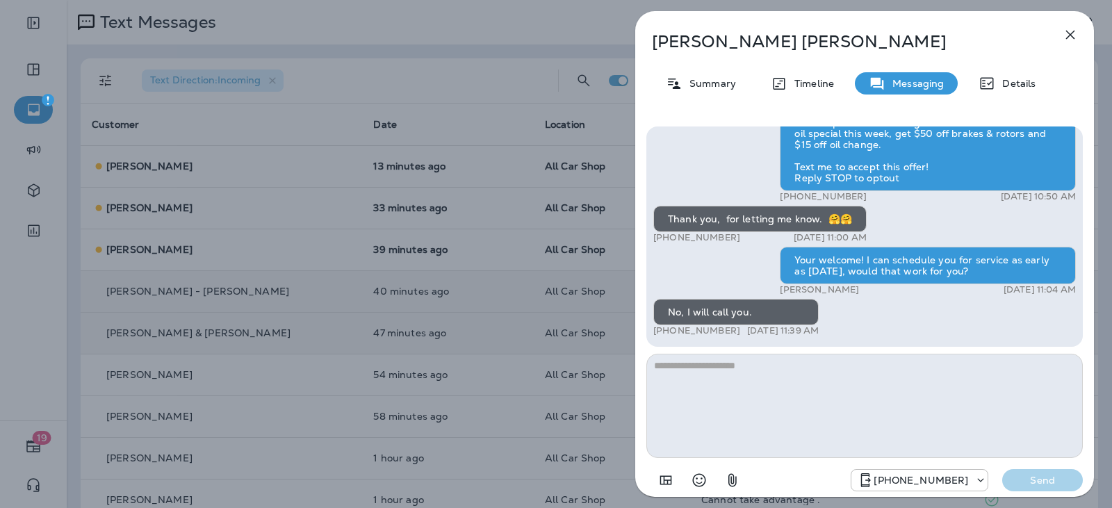
click at [752, 379] on textarea at bounding box center [865, 406] width 437 height 104
click at [726, 366] on textarea at bounding box center [865, 406] width 437 height 104
type textarea "**********"
click at [1037, 482] on p "Send" at bounding box center [1043, 480] width 58 height 13
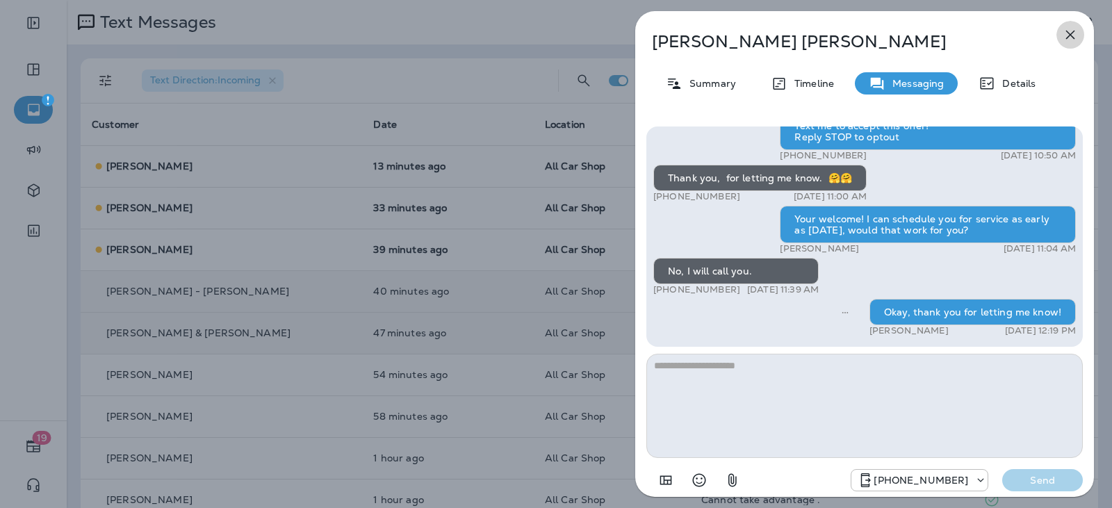
click at [1073, 29] on icon "button" at bounding box center [1070, 34] width 17 height 17
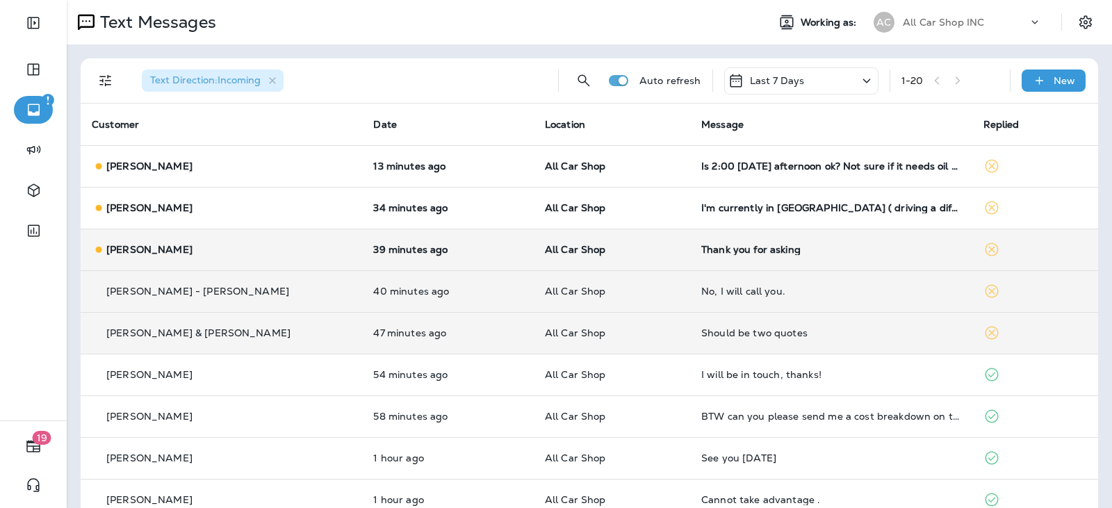
click at [258, 253] on div "[PERSON_NAME]" at bounding box center [221, 250] width 259 height 15
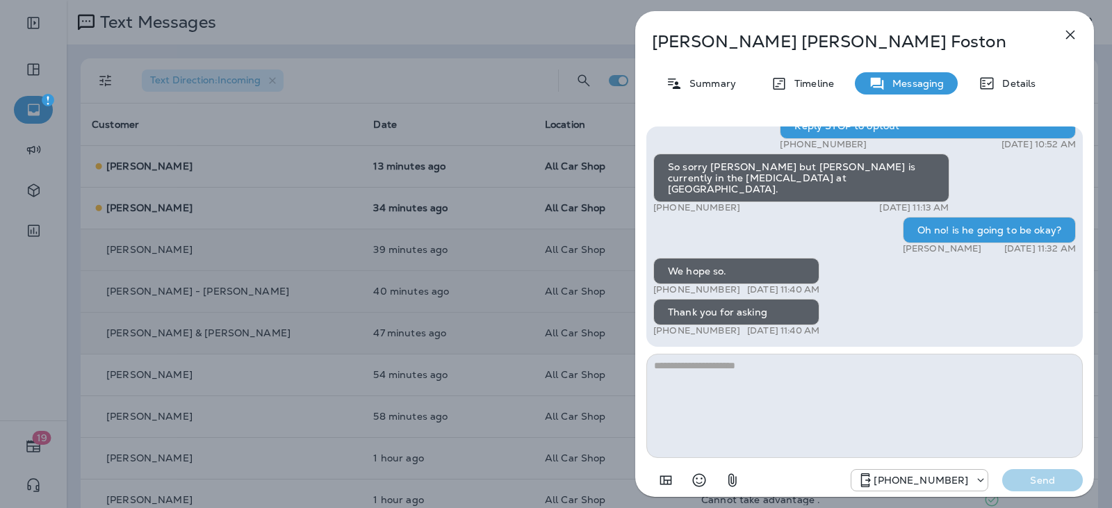
click at [704, 384] on textarea at bounding box center [865, 406] width 437 height 104
type textarea "**********"
click at [1052, 482] on p "Send" at bounding box center [1043, 480] width 58 height 13
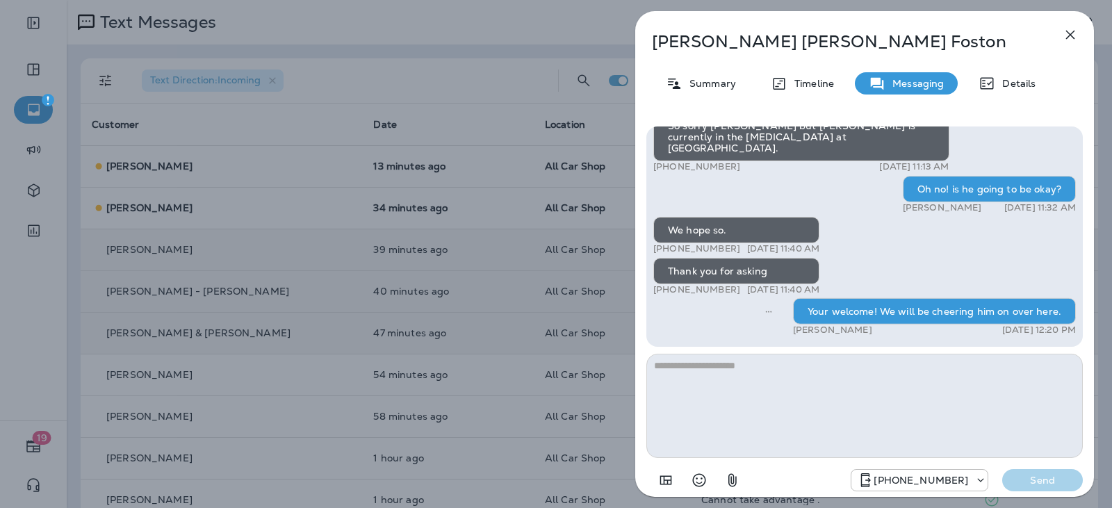
click at [1069, 34] on icon "button" at bounding box center [1070, 35] width 9 height 9
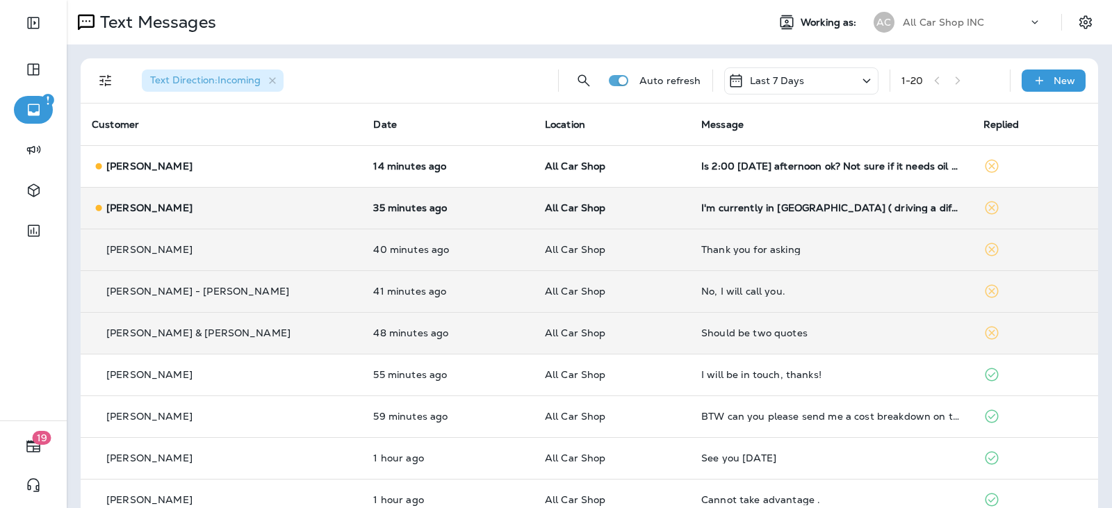
click at [631, 208] on p "All Car Shop" at bounding box center [612, 207] width 134 height 11
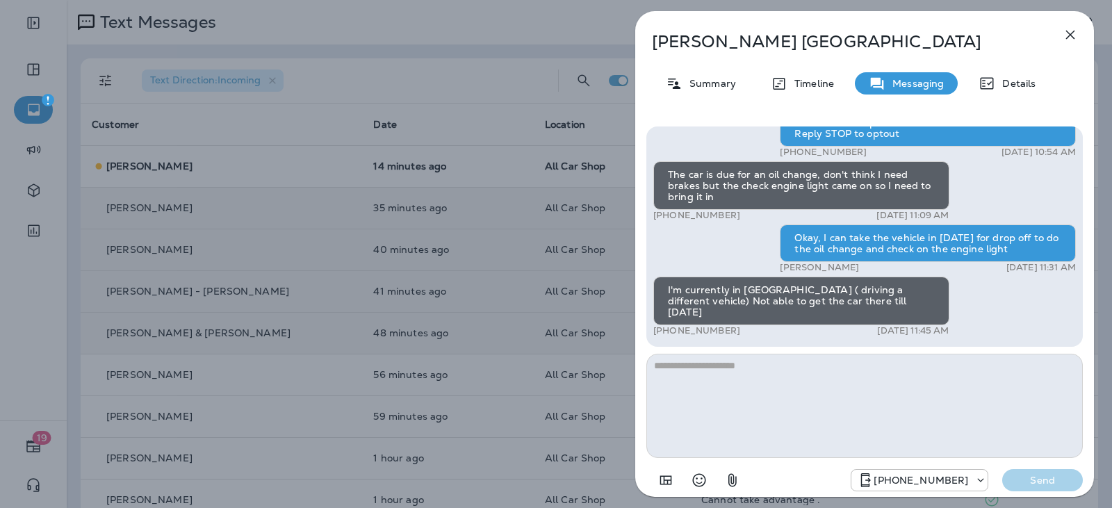
click at [778, 375] on textarea at bounding box center [865, 406] width 437 height 104
click at [705, 368] on textarea at bounding box center [865, 406] width 437 height 104
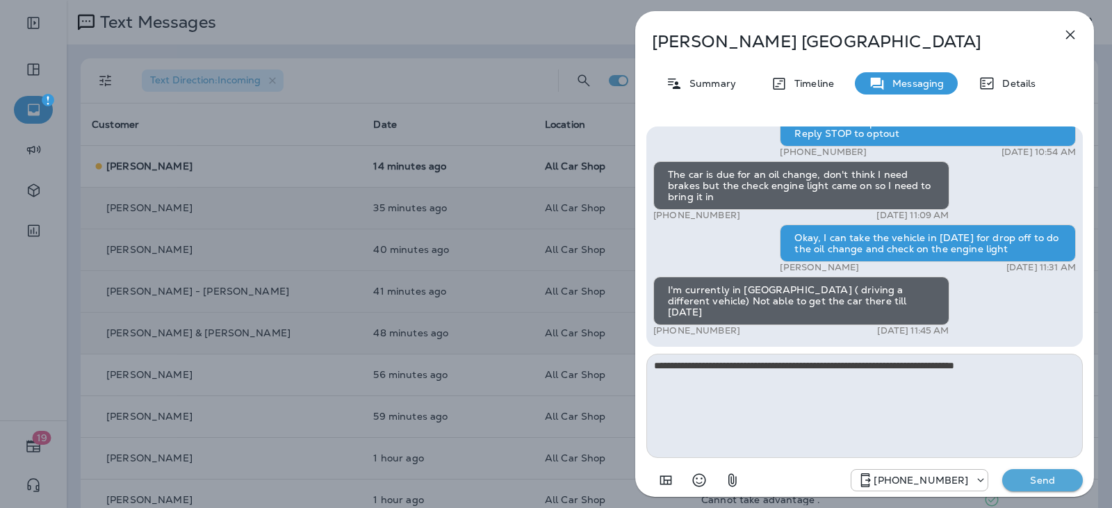
type textarea "**********"
click at [1014, 479] on button "Send" at bounding box center [1042, 480] width 81 height 22
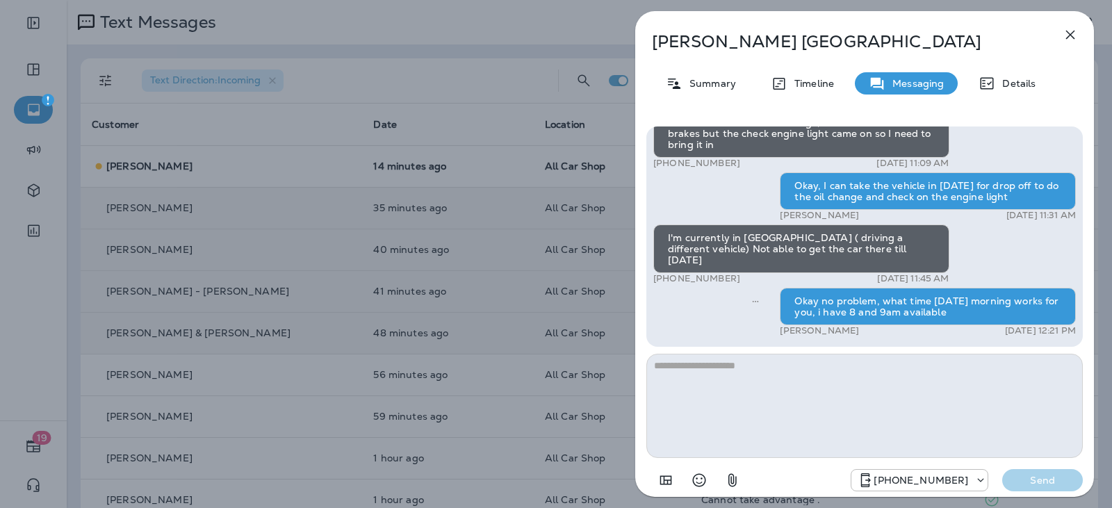
click at [1074, 32] on icon "button" at bounding box center [1070, 35] width 9 height 9
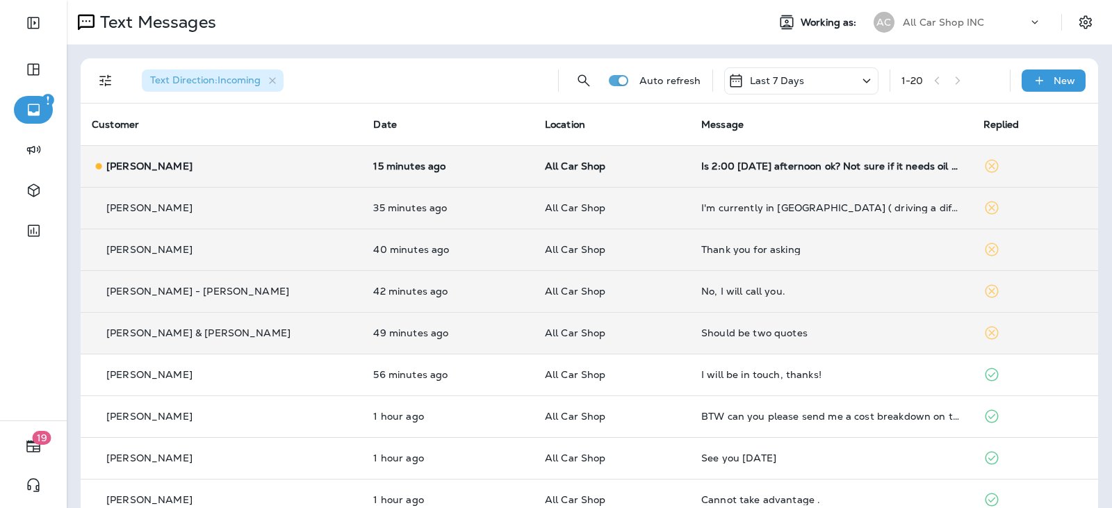
click at [608, 173] on td "All Car Shop" at bounding box center [612, 166] width 156 height 42
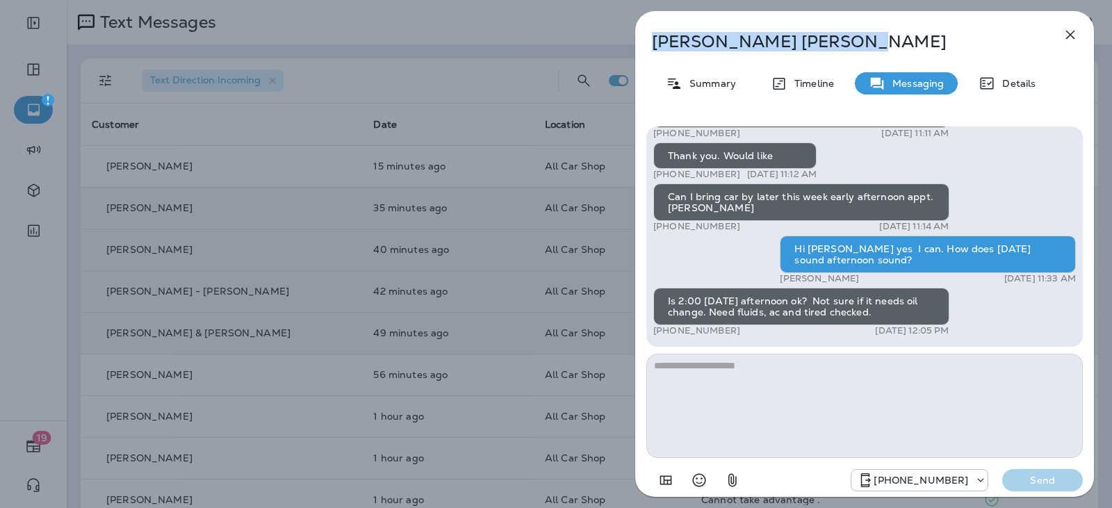
drag, startPoint x: 782, startPoint y: 44, endPoint x: 646, endPoint y: 47, distance: 136.3
click at [646, 47] on div "Mary Eldridge" at bounding box center [841, 41] width 413 height 19
copy p "Mary Eldridge"
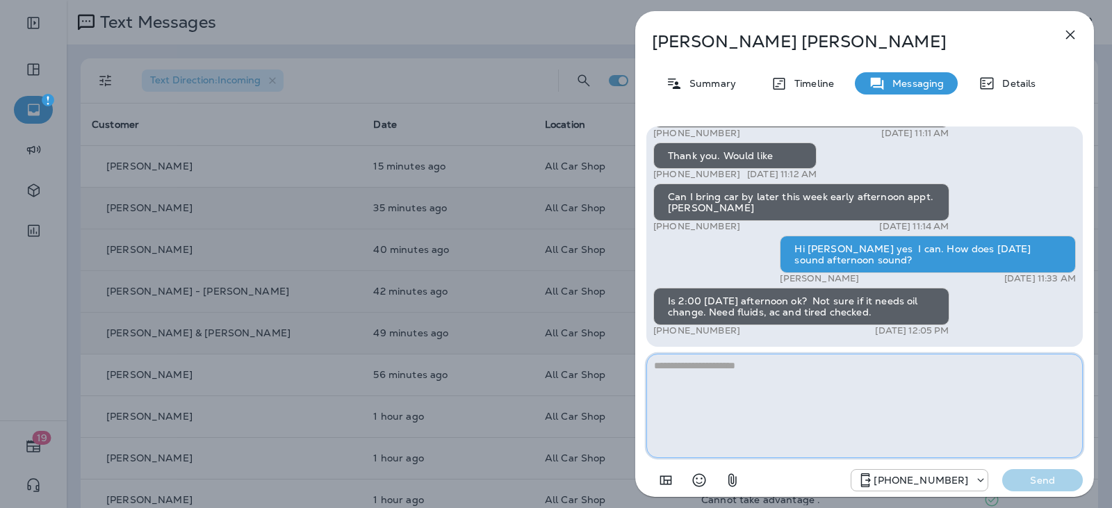
click at [722, 393] on textarea at bounding box center [865, 406] width 437 height 104
type textarea "**********"
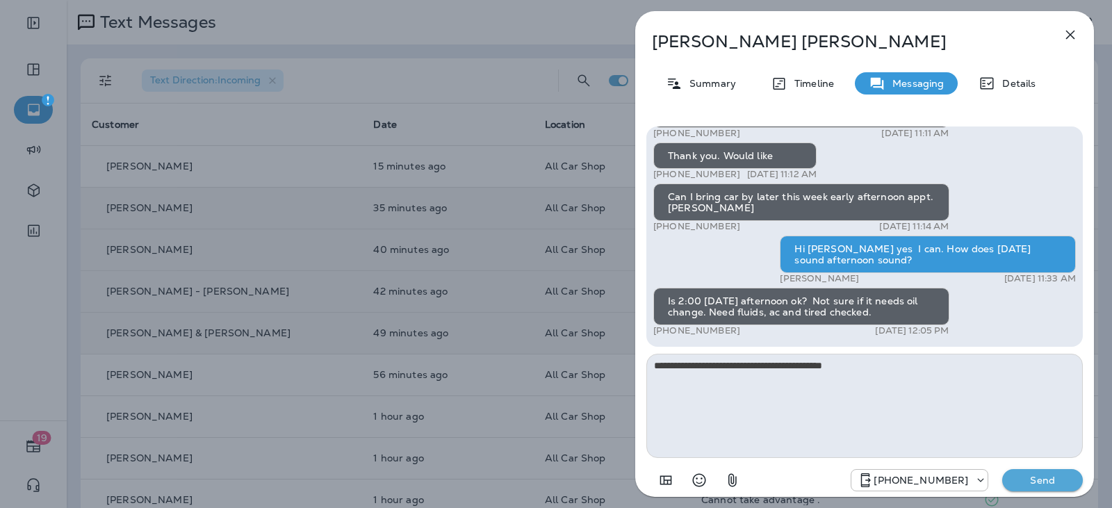
click at [1064, 482] on p "Send" at bounding box center [1043, 480] width 58 height 13
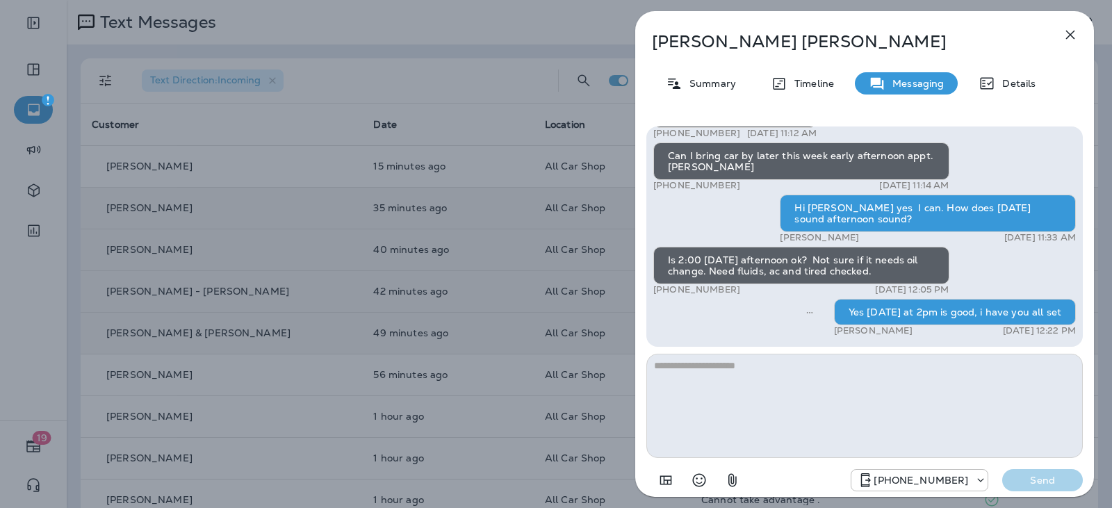
click at [1083, 38] on button "button" at bounding box center [1071, 35] width 28 height 28
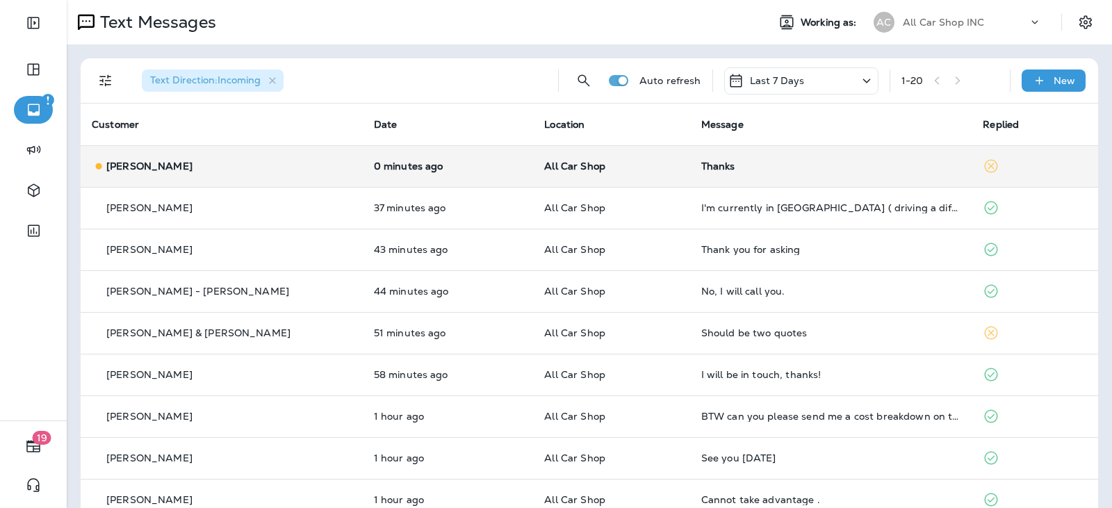
click at [600, 175] on td "All Car Shop" at bounding box center [611, 166] width 156 height 42
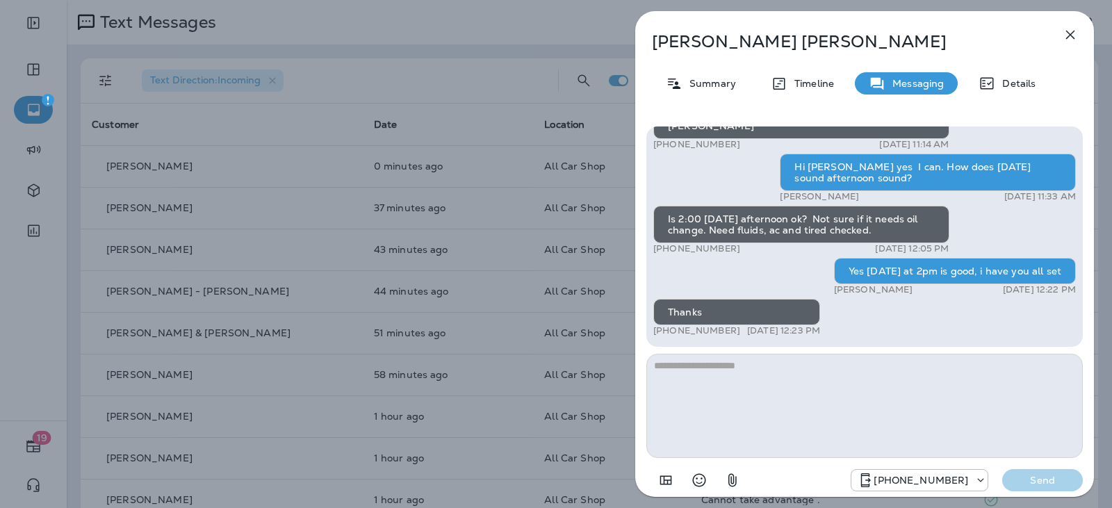
click at [703, 362] on textarea at bounding box center [865, 406] width 437 height 104
type textarea "**********"
click at [1025, 473] on button "Send" at bounding box center [1042, 480] width 81 height 22
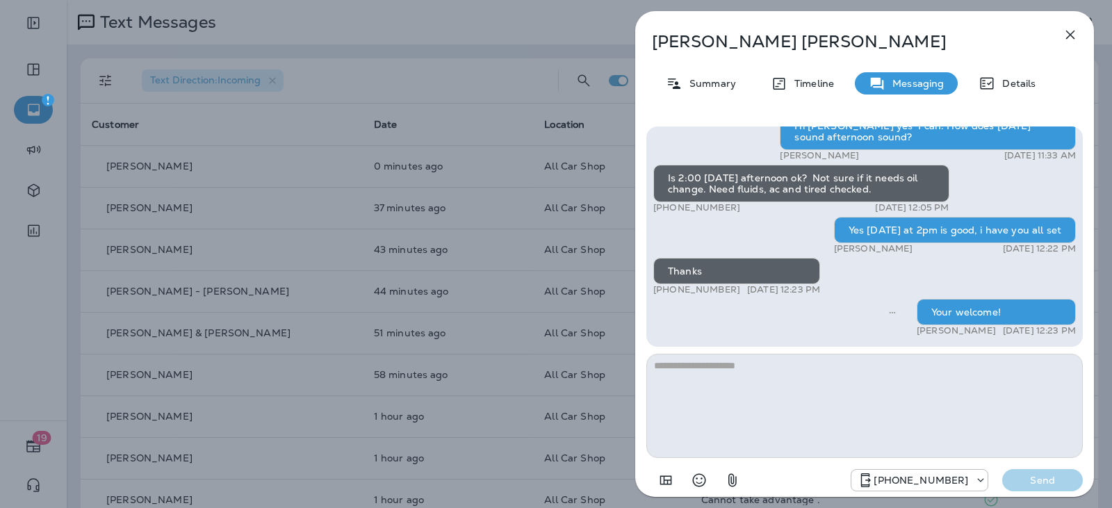
click at [1073, 24] on button "button" at bounding box center [1071, 35] width 28 height 28
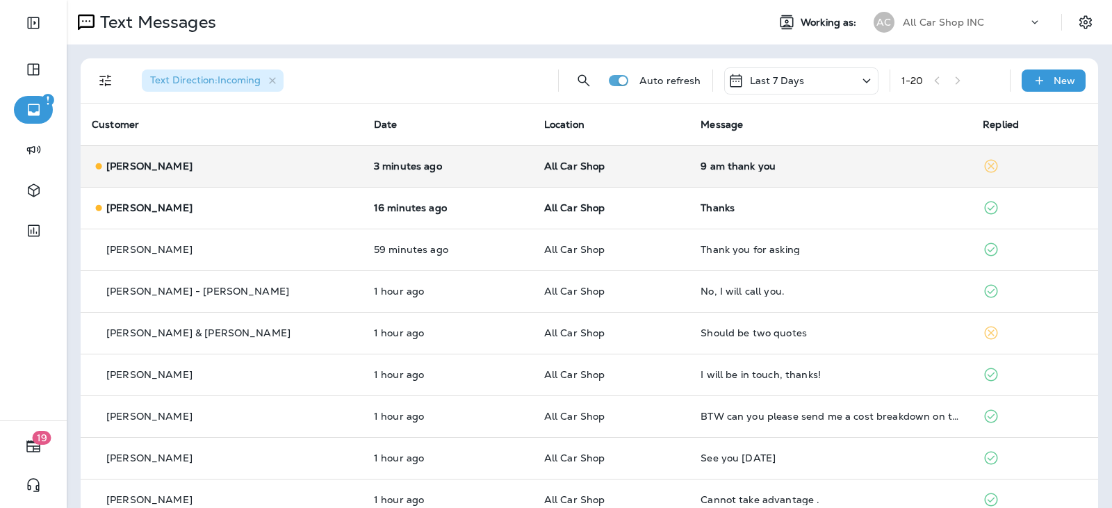
click at [601, 171] on p "All Car Shop" at bounding box center [611, 166] width 135 height 11
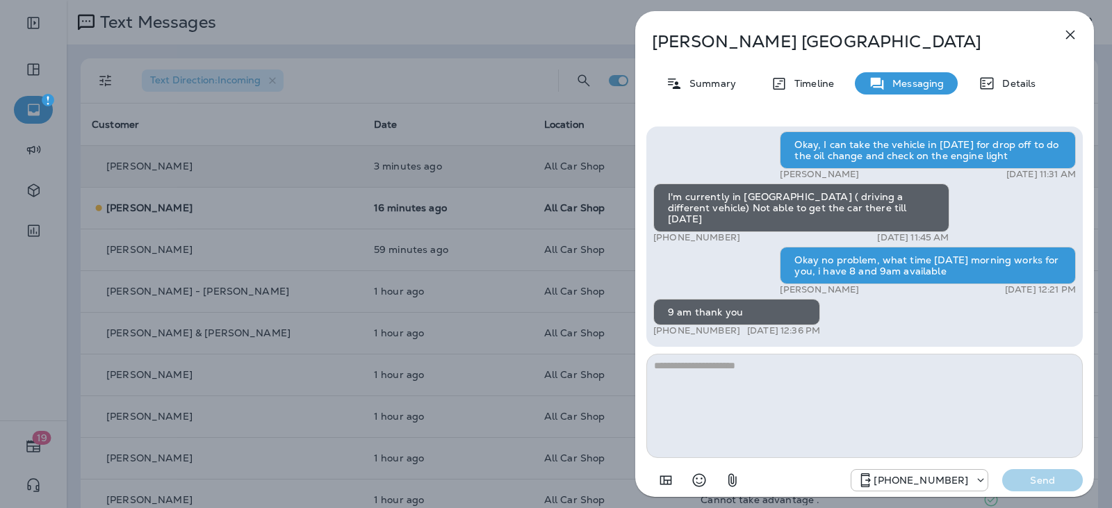
drag, startPoint x: 714, startPoint y: 383, endPoint x: 713, endPoint y: 373, distance: 10.5
click at [713, 381] on textarea at bounding box center [865, 406] width 437 height 104
click at [713, 372] on textarea at bounding box center [865, 406] width 437 height 104
drag, startPoint x: 798, startPoint y: 44, endPoint x: 655, endPoint y: 49, distance: 143.3
click at [655, 49] on p "[PERSON_NAME]" at bounding box center [842, 41] width 380 height 19
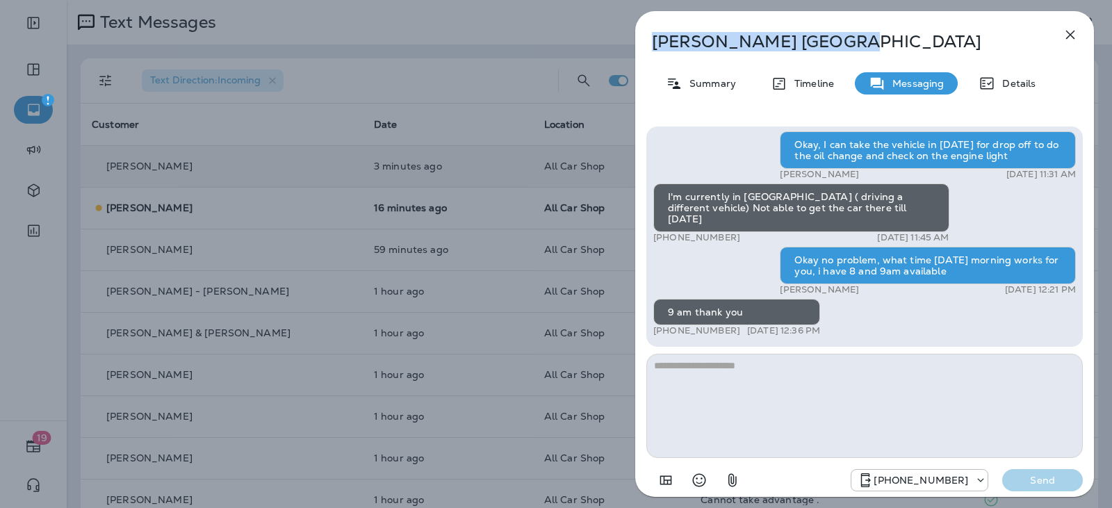
copy p "[PERSON_NAME]"
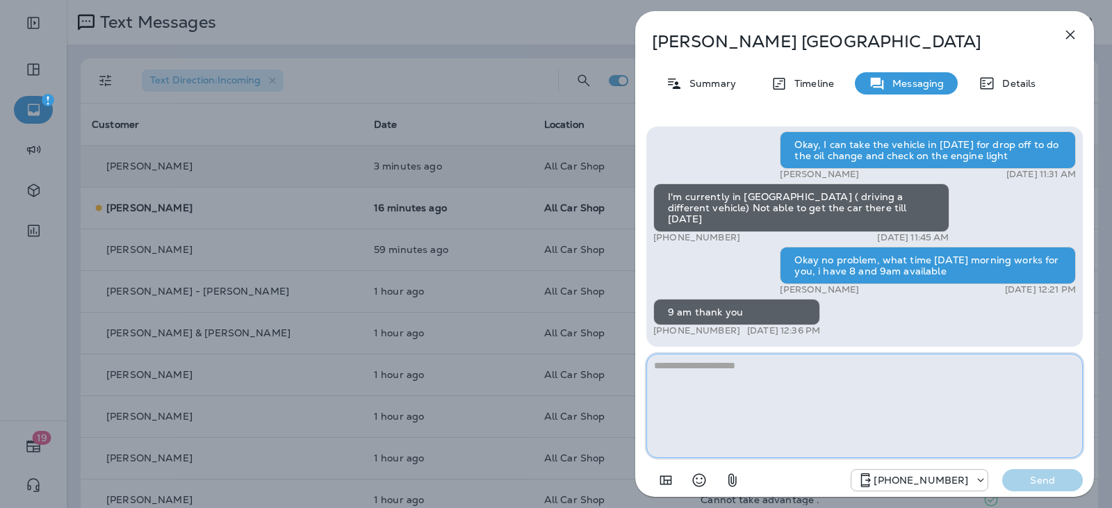
click at [793, 389] on textarea at bounding box center [865, 406] width 437 height 104
type textarea "*"
type textarea "**********"
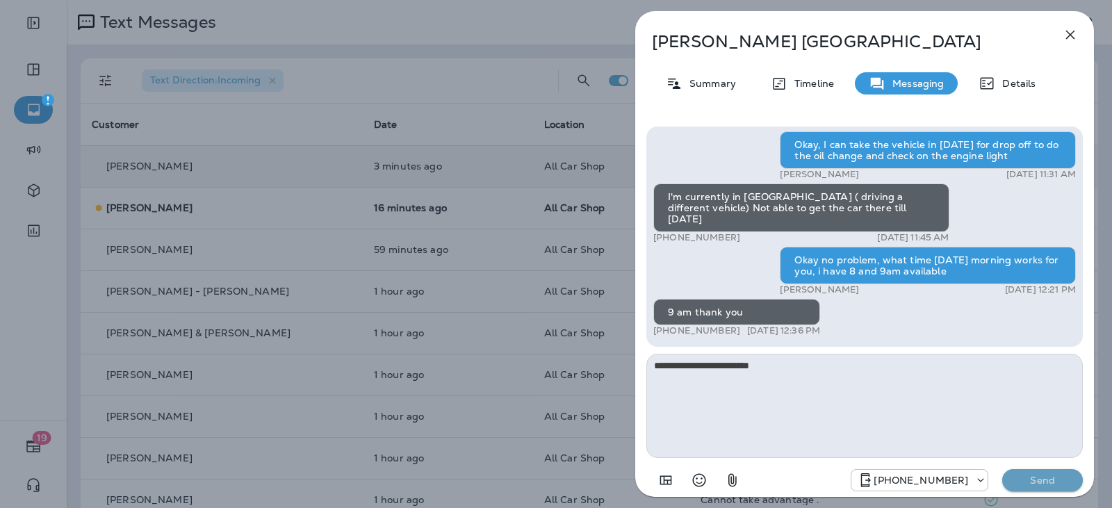
drag, startPoint x: 1057, startPoint y: 482, endPoint x: 890, endPoint y: 432, distance: 175.1
click at [1057, 482] on p "Send" at bounding box center [1043, 480] width 58 height 13
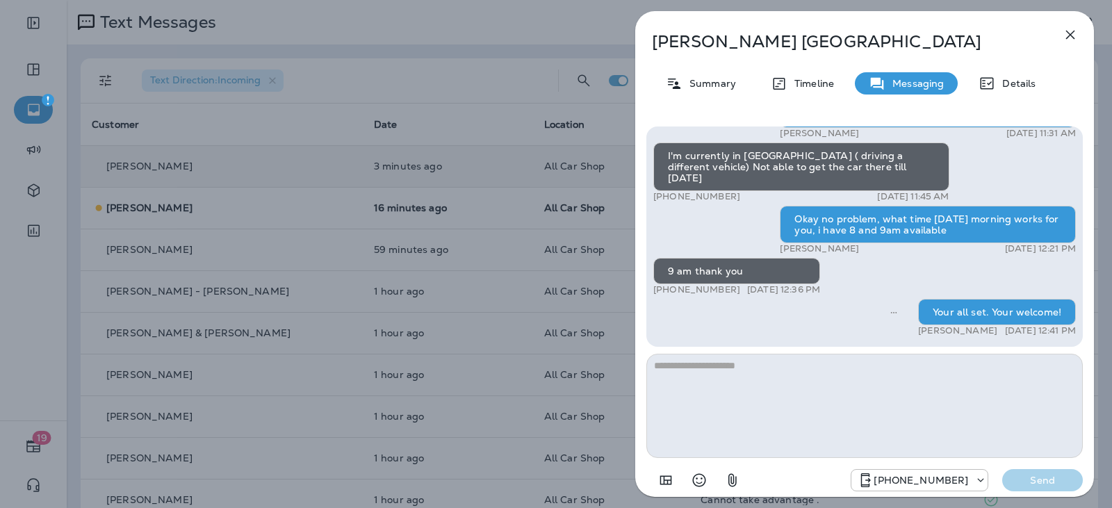
click at [1084, 27] on div "Agnes Bologna Summary Timeline Messaging Details Hi Agnes, this is Jose from Al…" at bounding box center [864, 258] width 459 height 494
drag, startPoint x: 1078, startPoint y: 33, endPoint x: 1064, endPoint y: 40, distance: 15.5
click at [1077, 33] on icon "button" at bounding box center [1070, 34] width 17 height 17
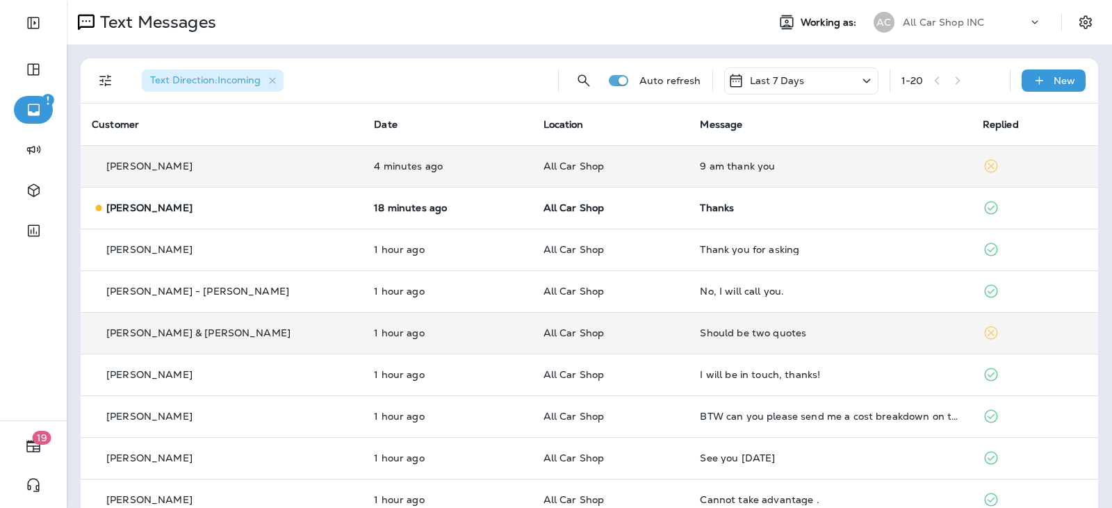
click at [829, 330] on div "Should be two quotes" at bounding box center [830, 332] width 260 height 11
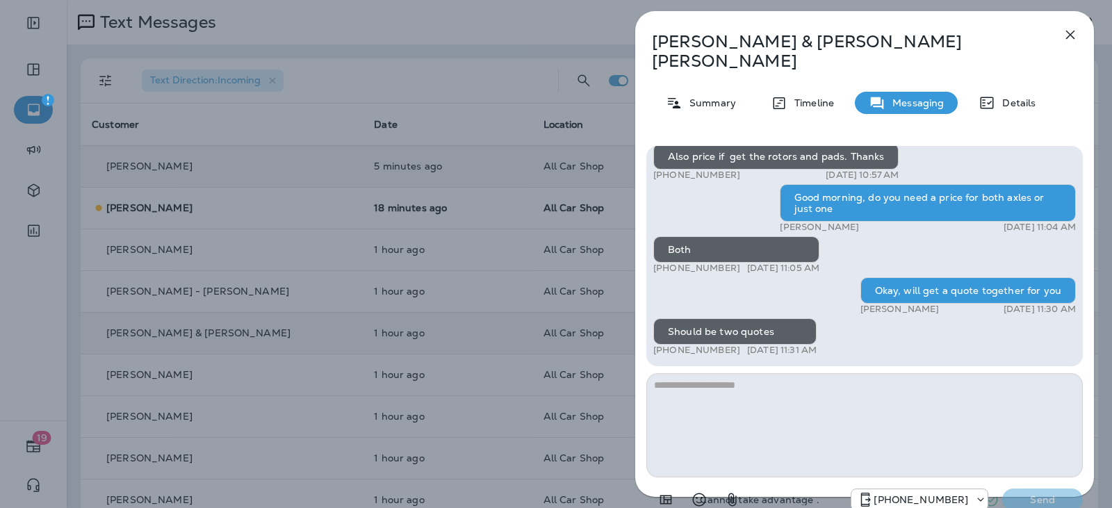
click at [742, 385] on textarea at bounding box center [865, 425] width 437 height 104
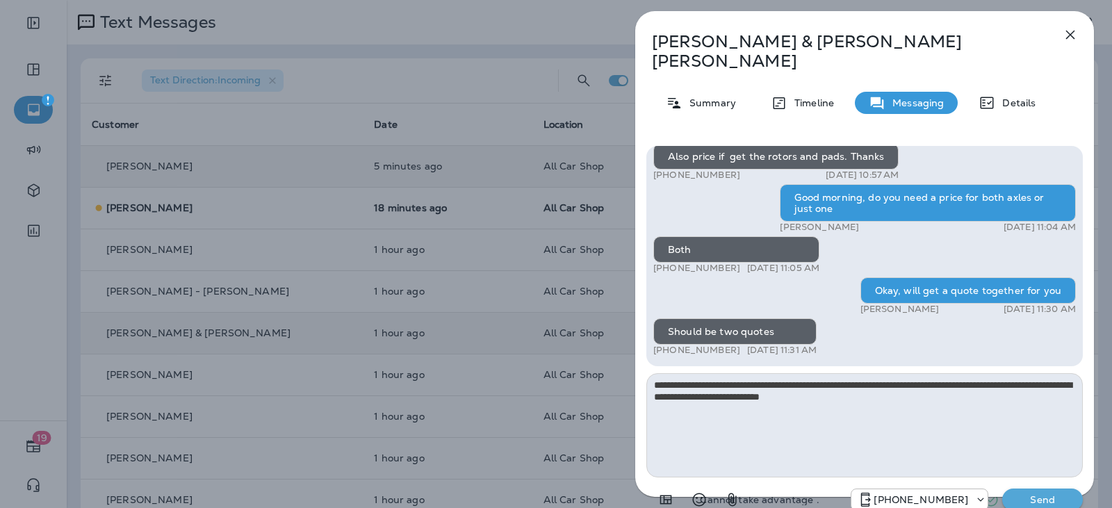
type textarea "**********"
click at [1036, 494] on p "Send" at bounding box center [1043, 500] width 58 height 13
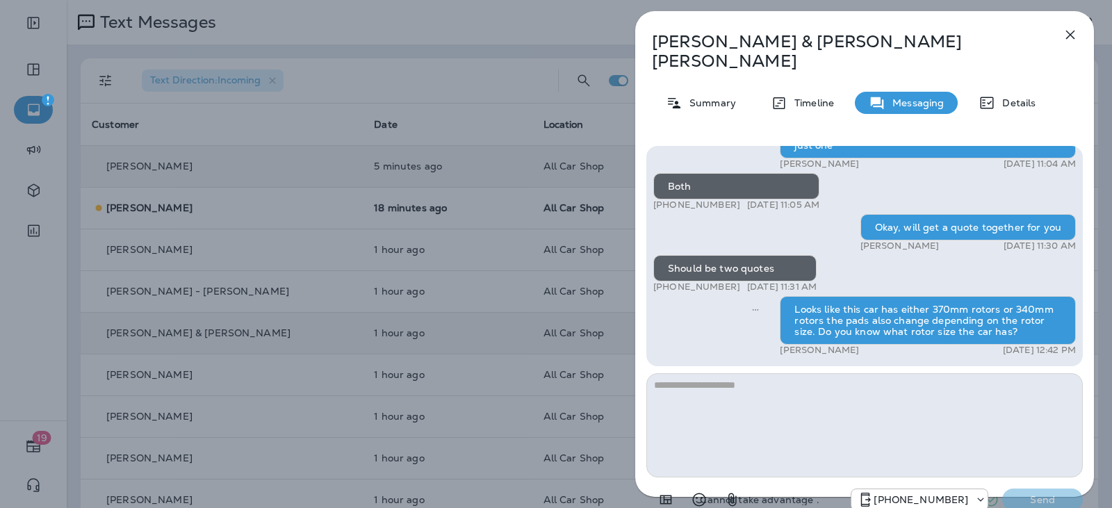
click at [1068, 44] on button "button" at bounding box center [1071, 35] width 28 height 28
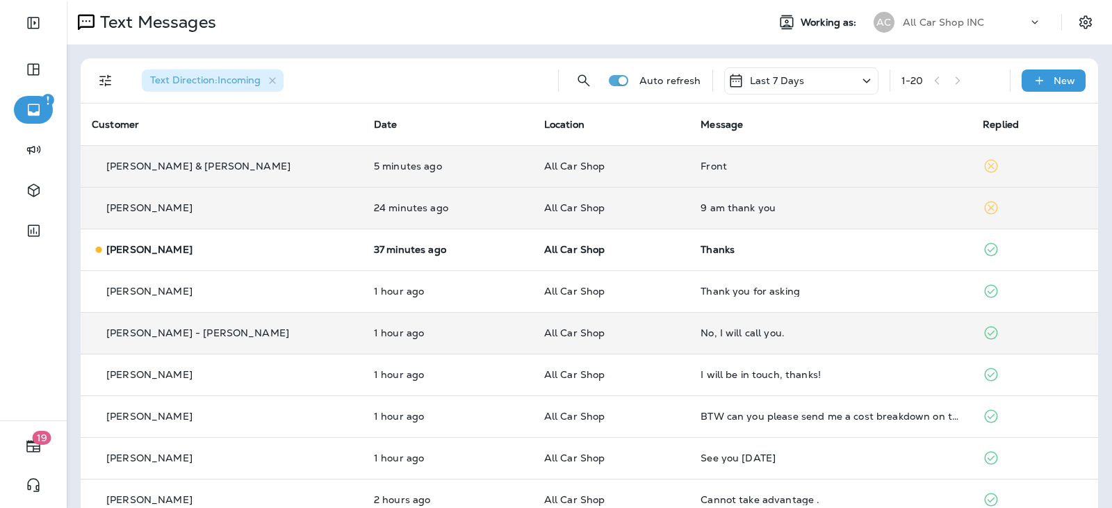
click at [619, 213] on p "All Car Shop" at bounding box center [611, 207] width 135 height 11
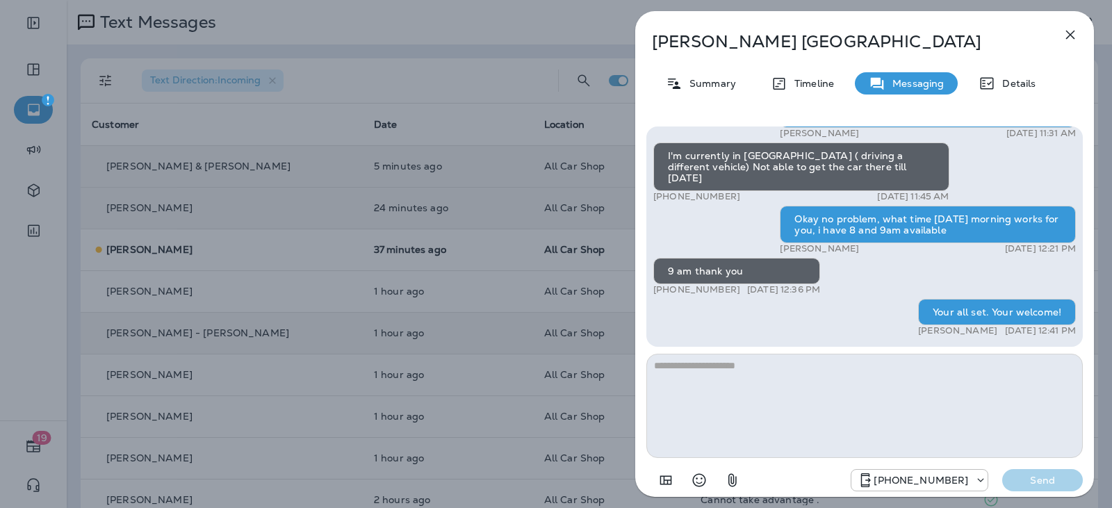
click at [1063, 49] on div "Agnes Bologna Summary Timeline Messaging Details Hi Agnes, this is Jose from Al…" at bounding box center [864, 258] width 459 height 494
click at [1071, 37] on icon "button" at bounding box center [1070, 34] width 17 height 17
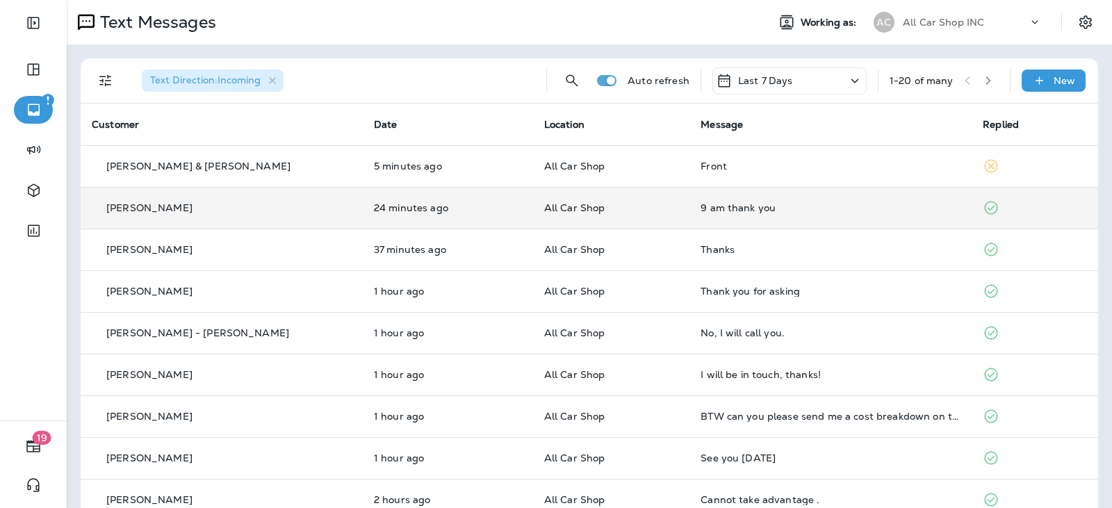
click at [819, 208] on div "9 am thank you" at bounding box center [831, 207] width 260 height 11
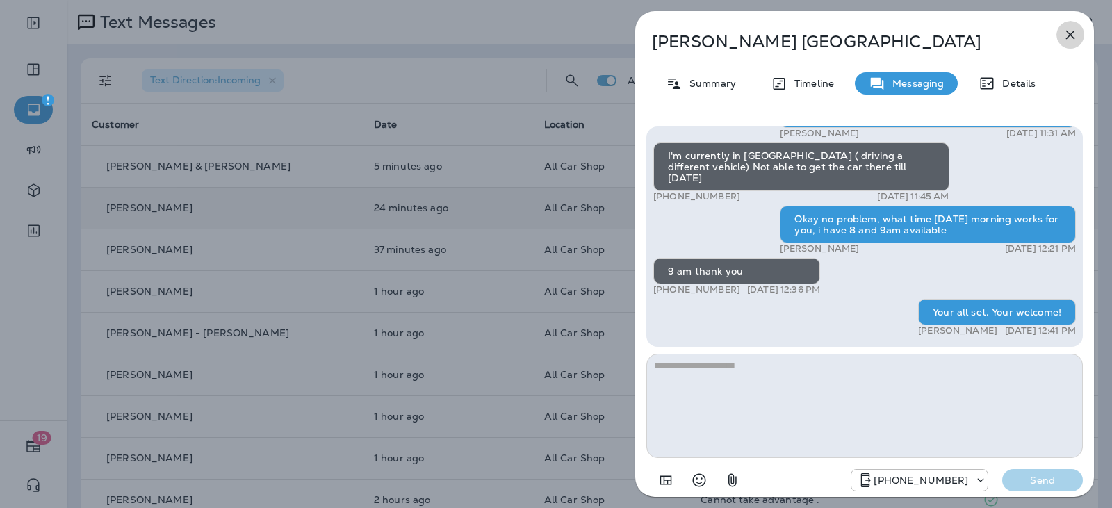
click at [1068, 39] on icon "button" at bounding box center [1070, 34] width 17 height 17
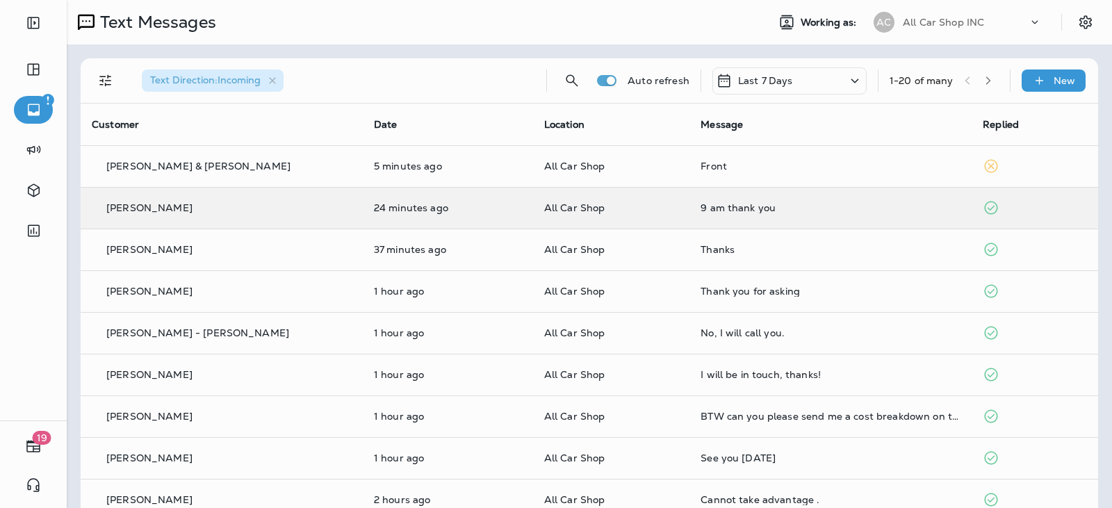
click at [777, 170] on div at bounding box center [556, 254] width 1112 height 508
click at [659, 172] on td "All Car Shop" at bounding box center [611, 166] width 157 height 42
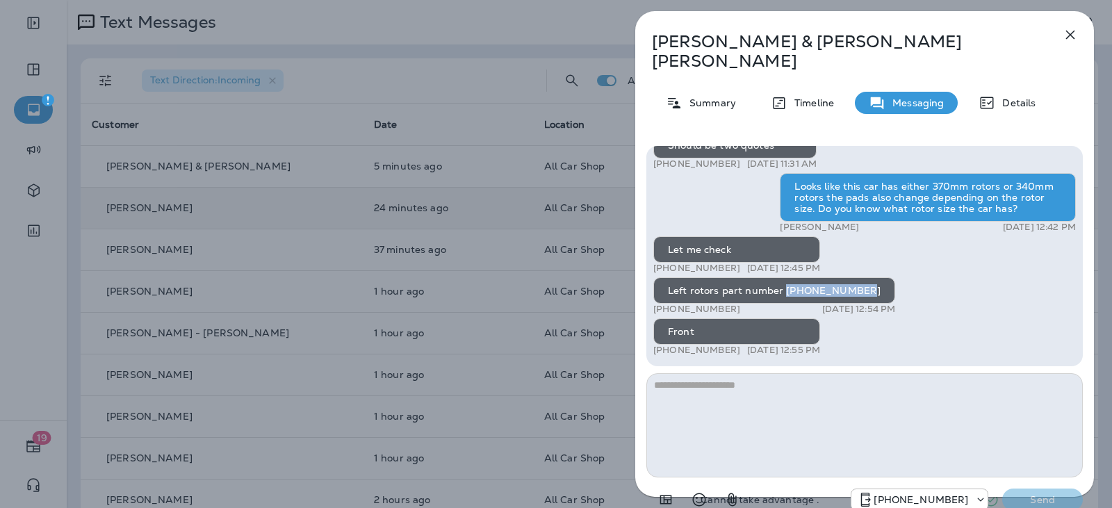
drag, startPoint x: 783, startPoint y: 272, endPoint x: 854, endPoint y: 271, distance: 70.2
click at [854, 277] on div "Left rotors part number [PHONE_NUMBER]" at bounding box center [774, 290] width 242 height 26
copy div "[PHONE_NUMBER]"
click at [737, 373] on textarea at bounding box center [865, 425] width 437 height 104
click at [728, 373] on textarea at bounding box center [865, 425] width 437 height 104
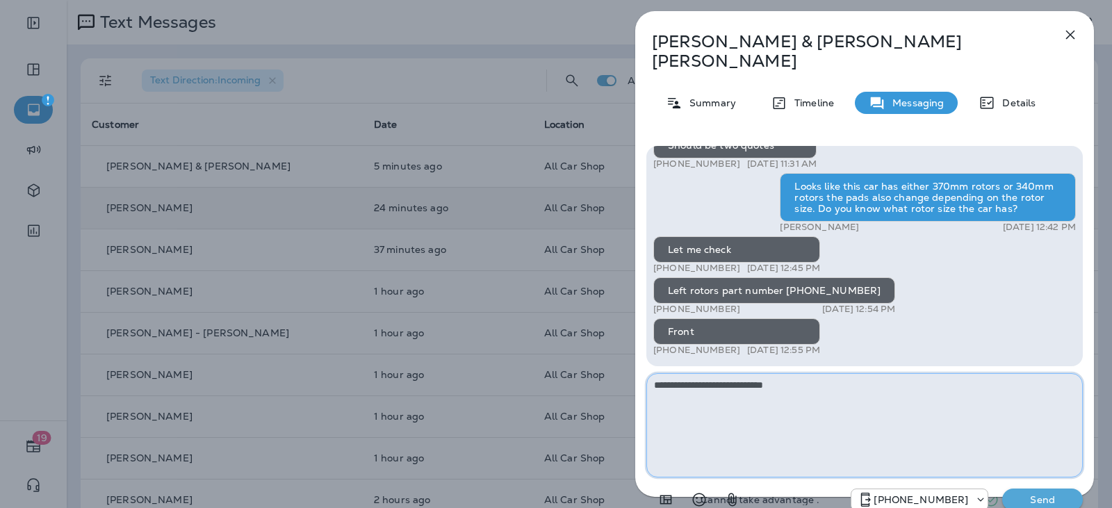
type textarea "**********"
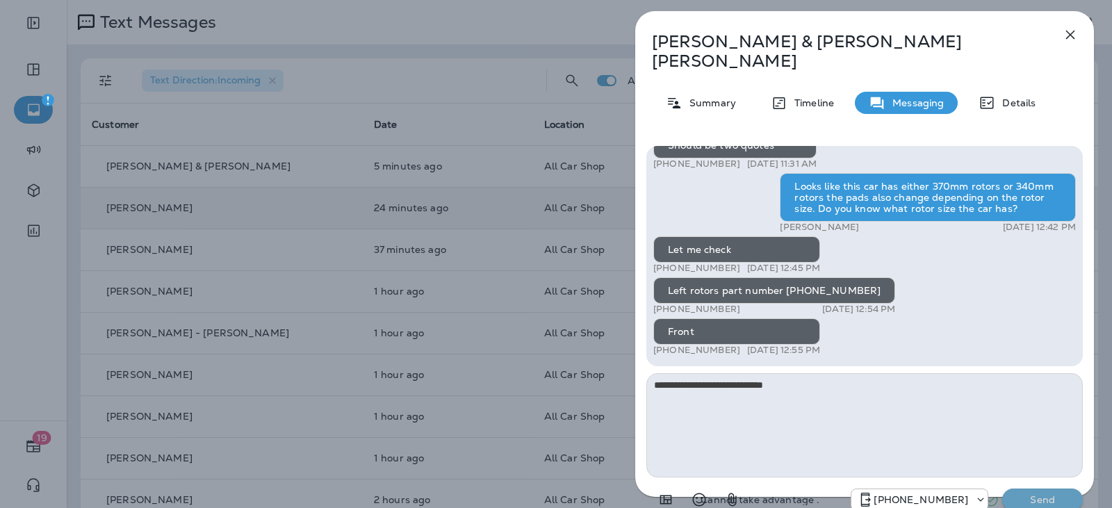
click at [1023, 494] on p "Send" at bounding box center [1043, 500] width 58 height 13
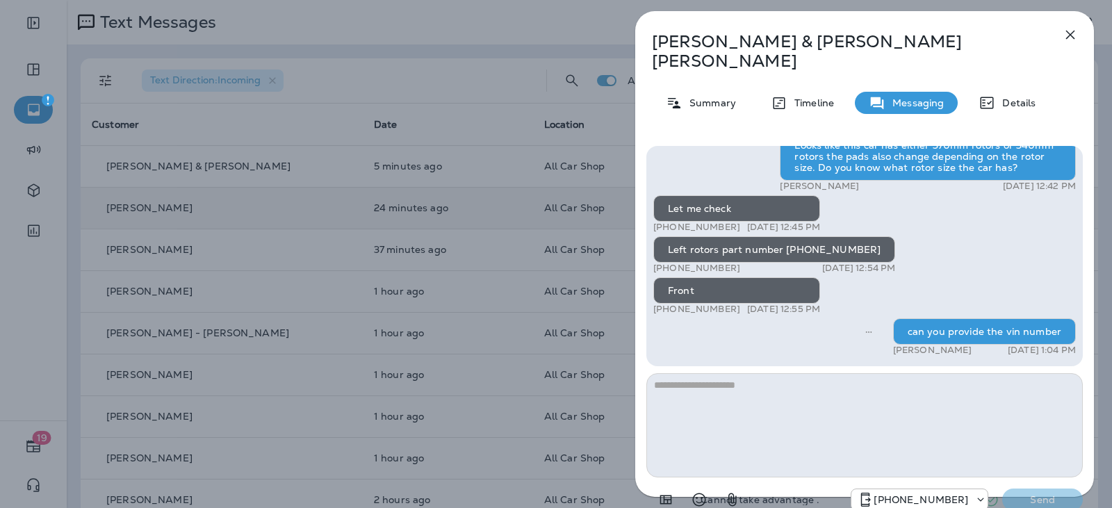
click at [1070, 33] on icon "button" at bounding box center [1070, 34] width 17 height 17
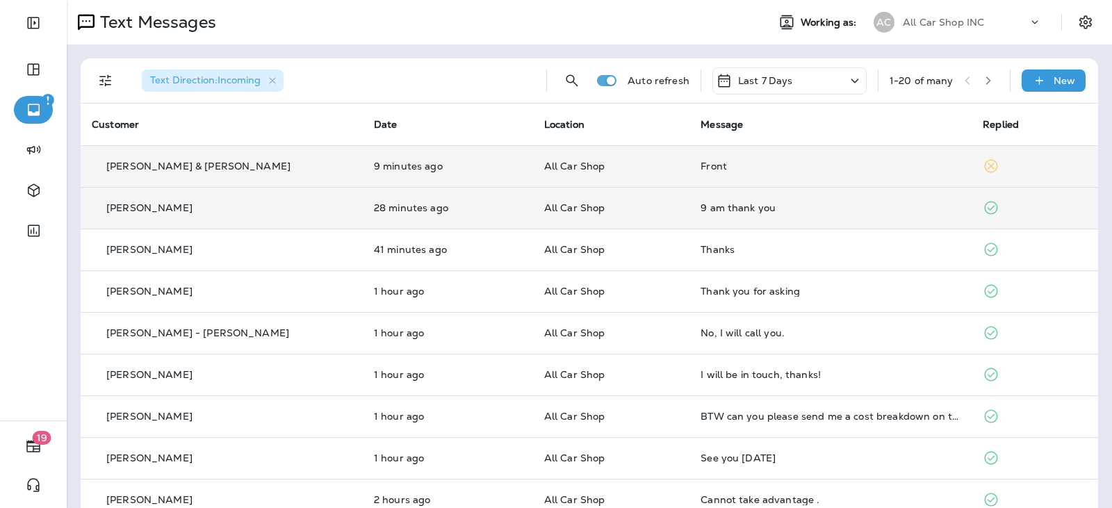
click at [590, 172] on td "All Car Shop" at bounding box center [611, 166] width 157 height 42
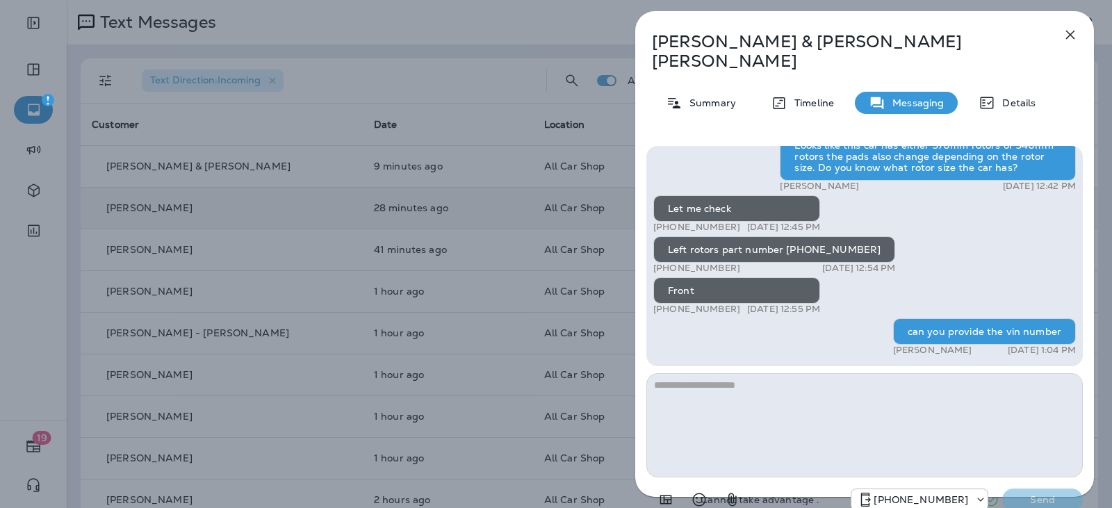
click at [1070, 34] on icon "button" at bounding box center [1070, 35] width 9 height 9
